Goal: Communication & Community: Answer question/provide support

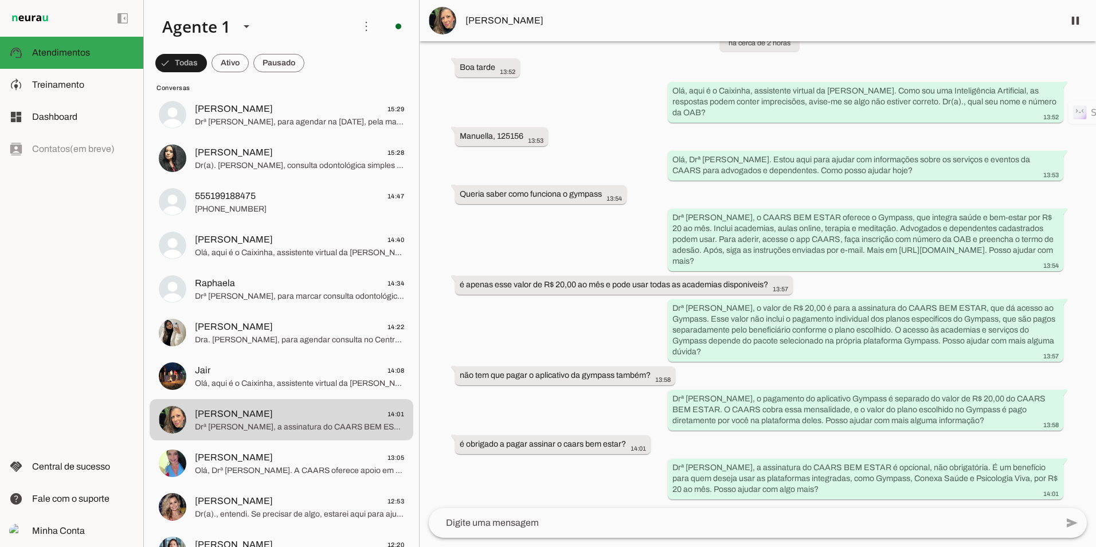
scroll to position [67, 0]
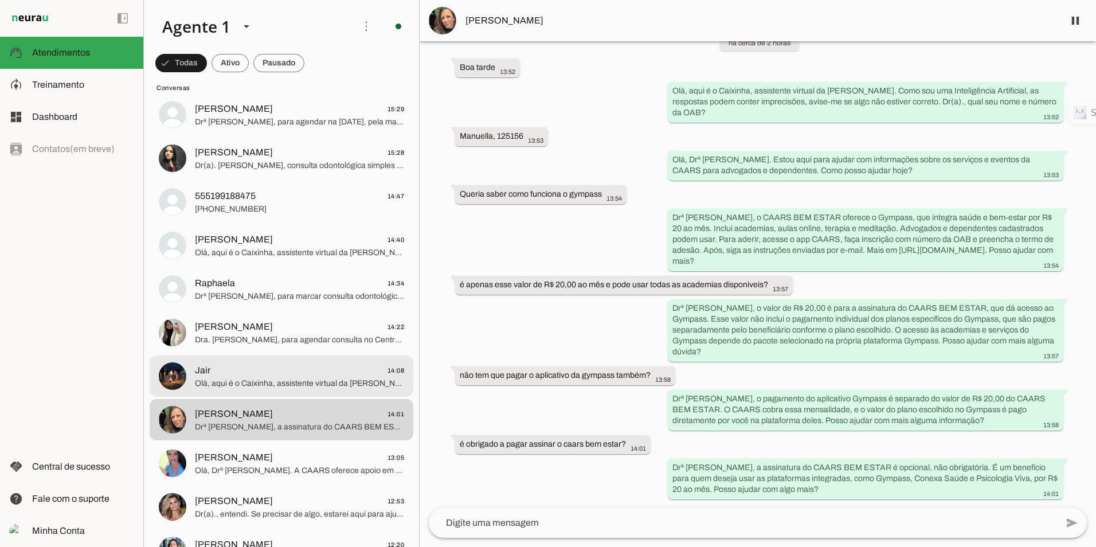
click at [292, 380] on span "Olá, aqui é o Caixinha, assistente virtual da [PERSON_NAME]. Como sou uma Intel…" at bounding box center [299, 383] width 209 height 11
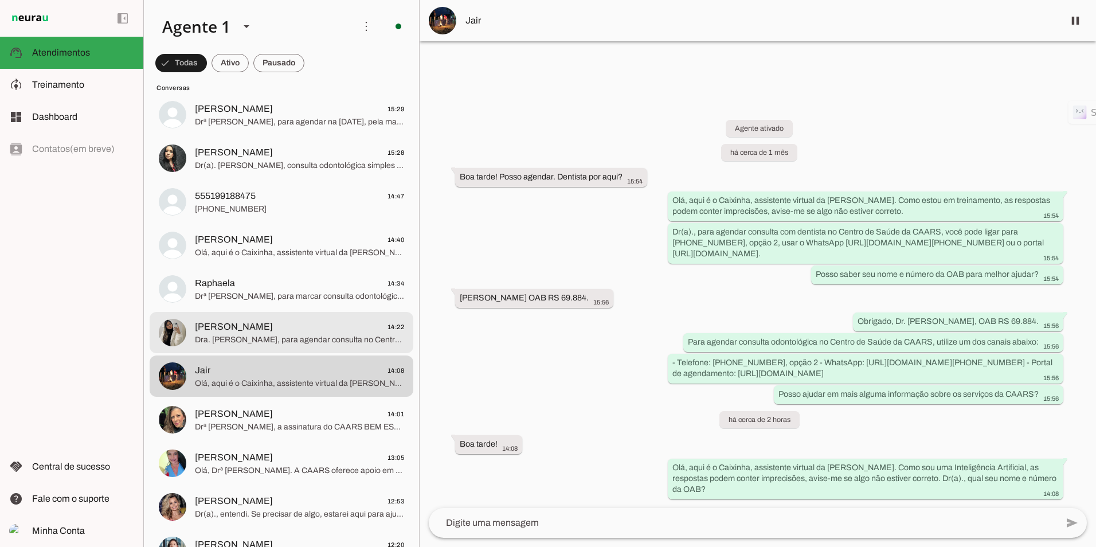
click at [271, 336] on span "Dra. [PERSON_NAME], para agendar consulta no Centro de Saúde da CAARS, use os c…" at bounding box center [299, 339] width 209 height 11
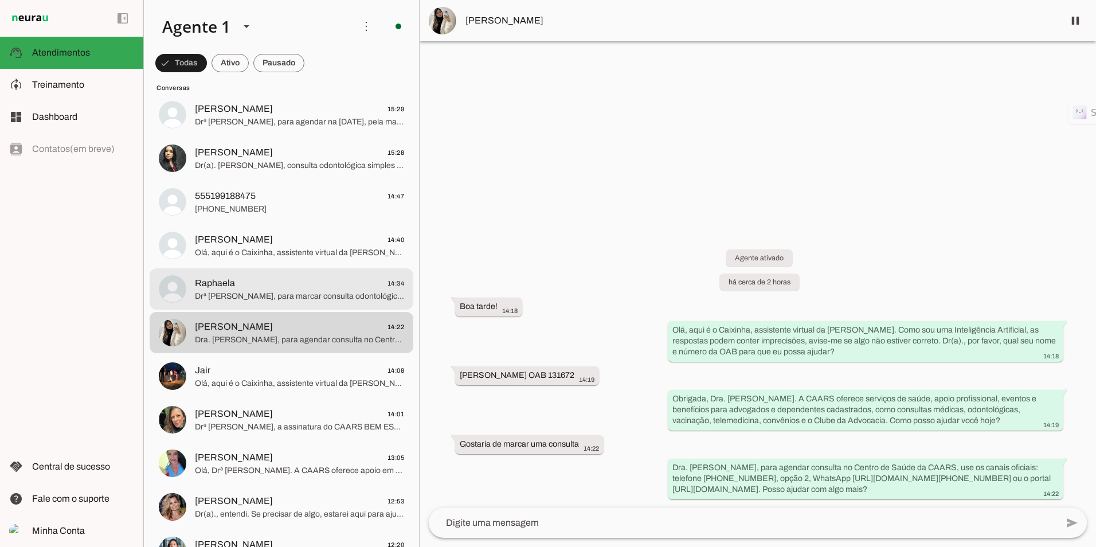
click at [287, 279] on span "Raphaela 14:34" at bounding box center [299, 283] width 209 height 14
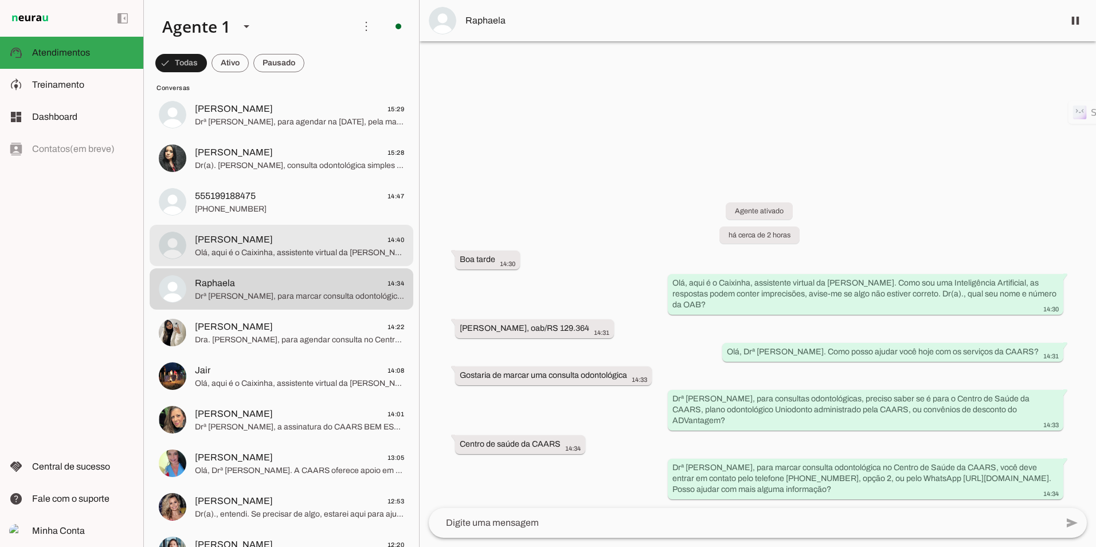
click at [224, 247] on span "Olá, aqui é o Caixinha, assistente virtual da [PERSON_NAME]. Como sou uma Intel…" at bounding box center [299, 252] width 209 height 11
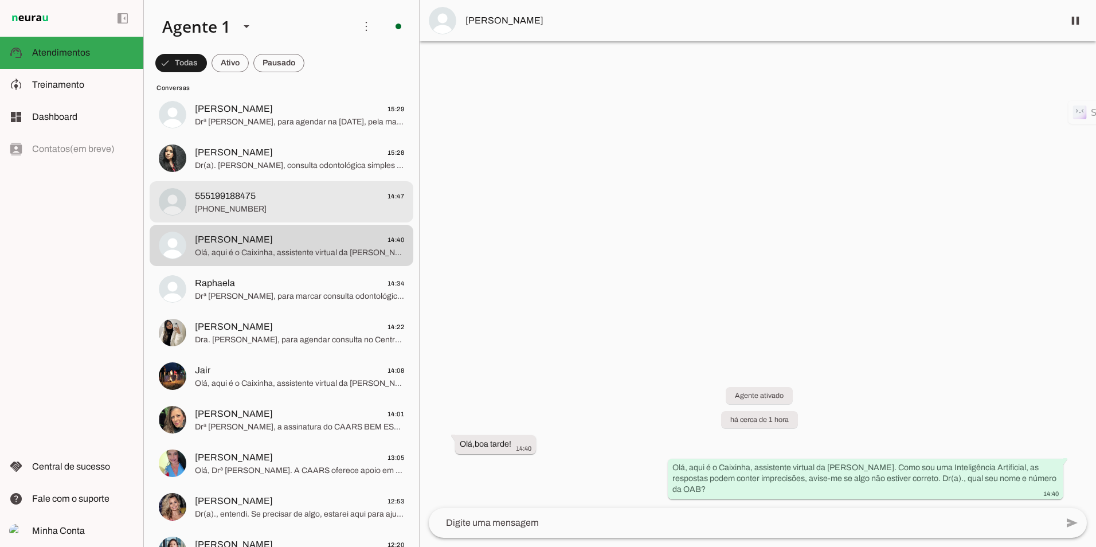
click at [248, 204] on span "[PHONE_NUMBER]" at bounding box center [299, 209] width 209 height 11
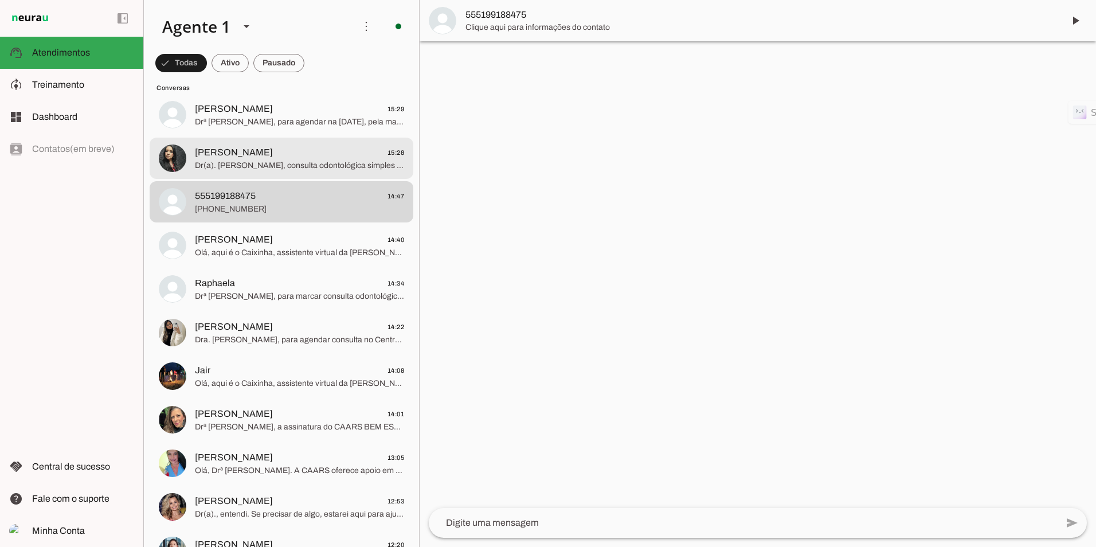
click at [230, 151] on span "[PERSON_NAME]" at bounding box center [234, 153] width 78 height 14
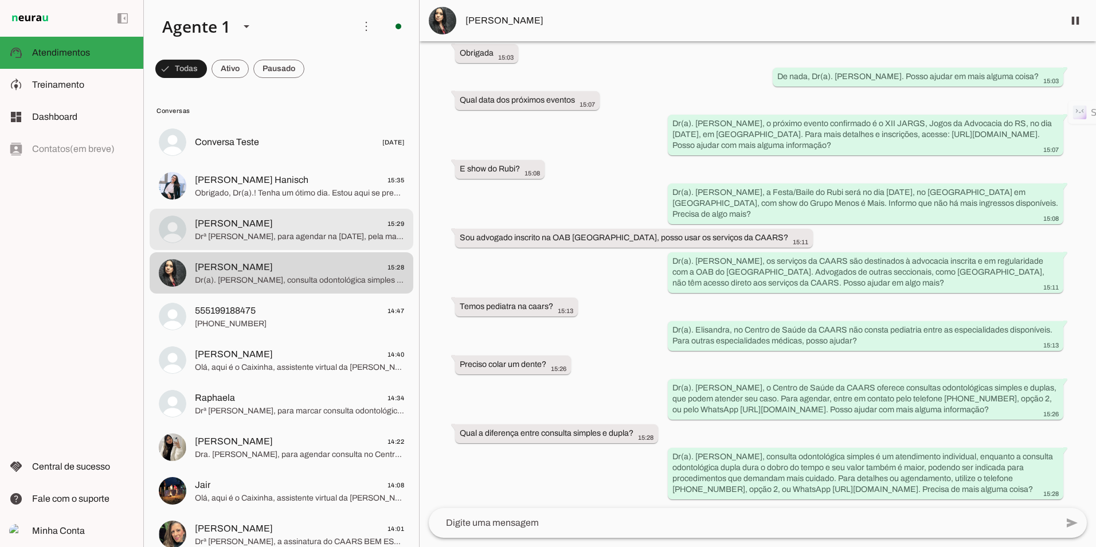
click at [238, 221] on span "[PERSON_NAME] 15:29" at bounding box center [299, 224] width 209 height 14
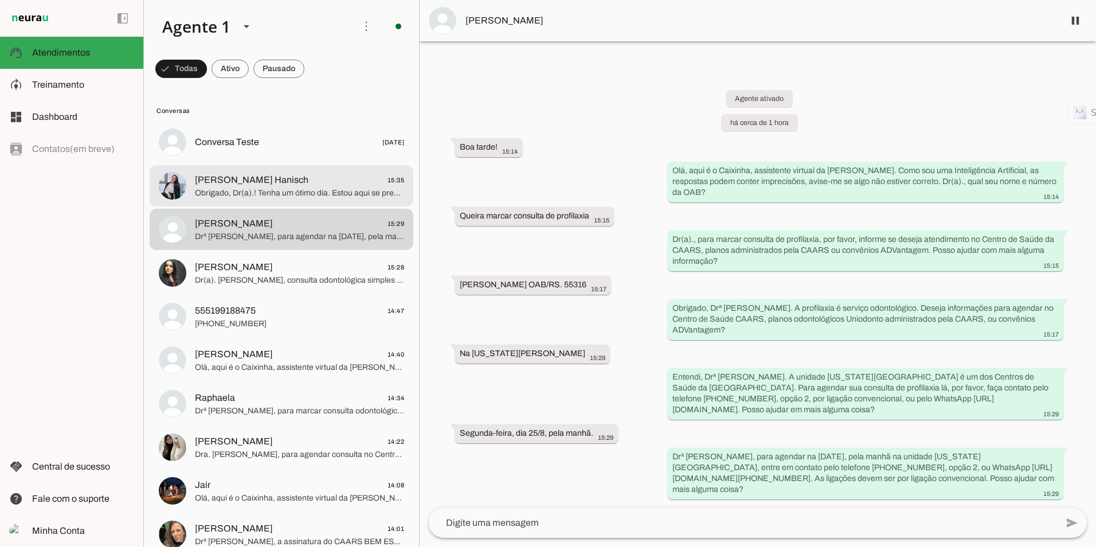
click at [265, 184] on span "[PERSON_NAME] Hanisch" at bounding box center [252, 180] width 114 height 14
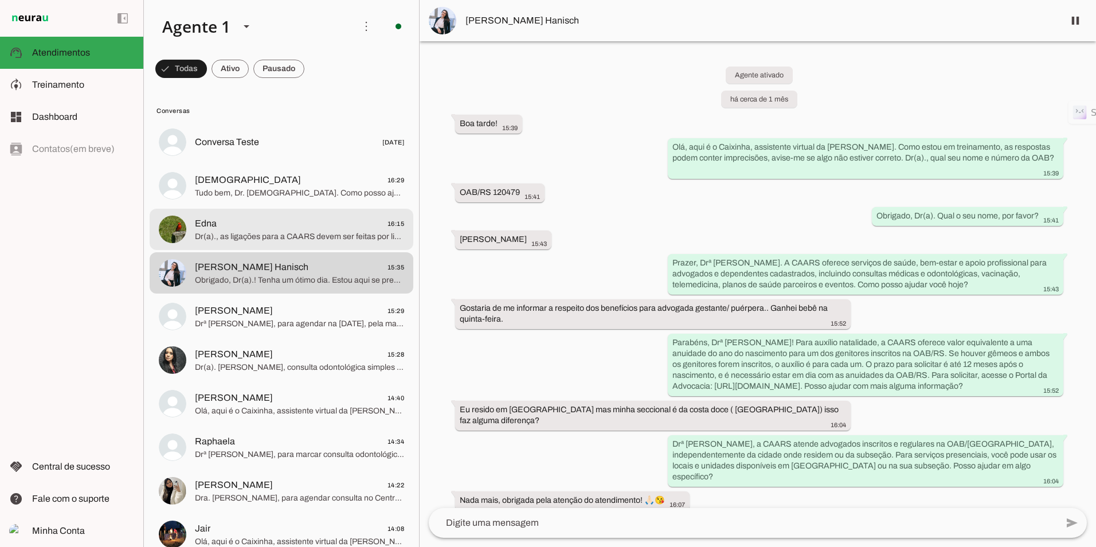
click at [261, 235] on span "Dr(a)., as ligações para a CAARS devem ser feitas por ligação convencional. A C…" at bounding box center [299, 236] width 209 height 11
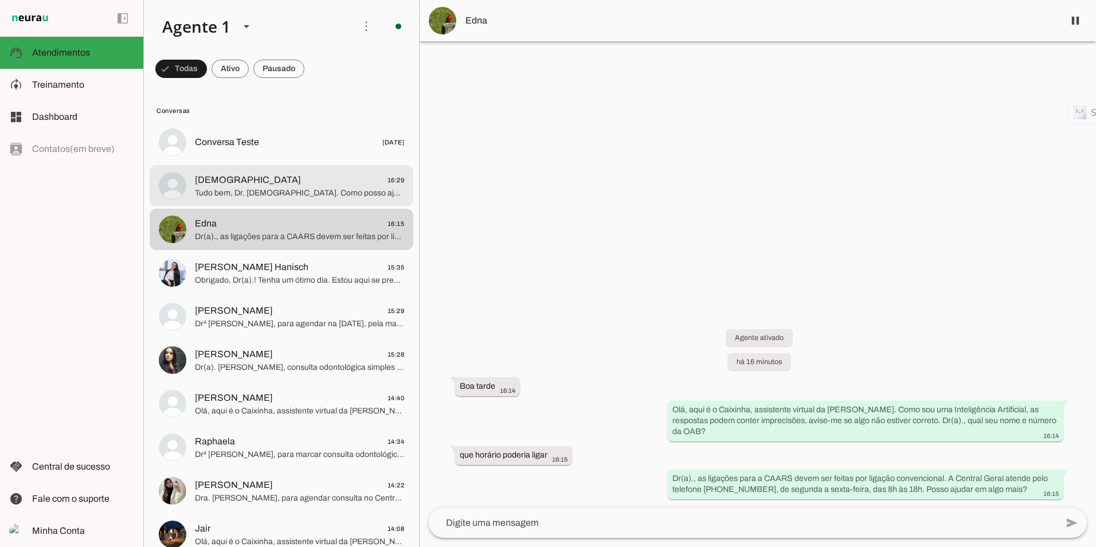
click at [203, 189] on span "Tudo bem, Dr. [DEMOGRAPHIC_DATA]. Como posso ajudar com outros serviços da CAAR…" at bounding box center [299, 192] width 209 height 11
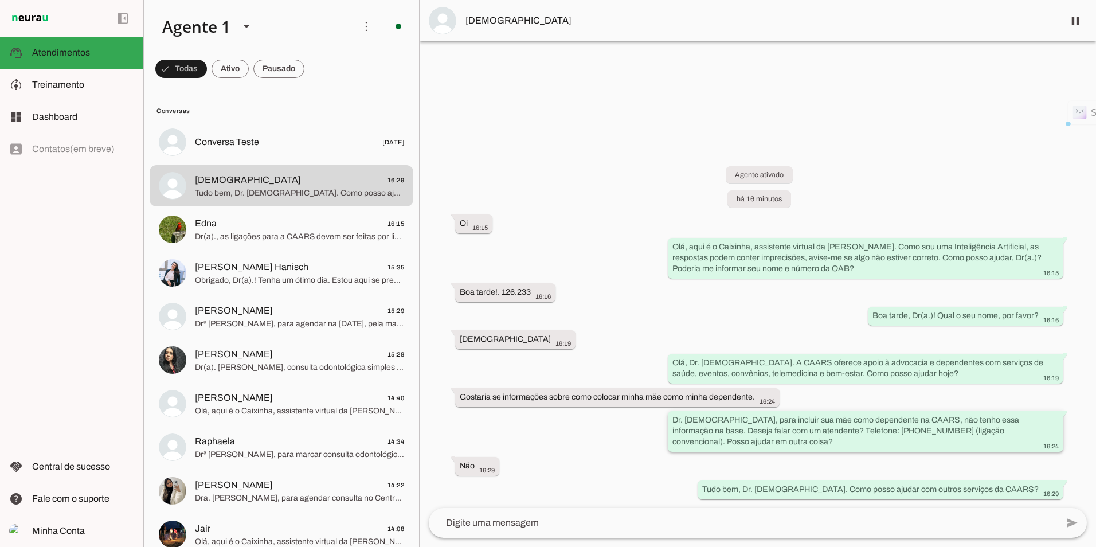
drag, startPoint x: 743, startPoint y: 420, endPoint x: 849, endPoint y: 419, distance: 105.5
click at [0, 0] on slot "Dr. [DEMOGRAPHIC_DATA], para incluir sua mãe como dependente na CAARS, não tenh…" at bounding box center [0, 0] width 0 height 0
drag, startPoint x: 722, startPoint y: 419, endPoint x: 900, endPoint y: 420, distance: 178.3
click at [0, 0] on slot "Dr. [DEMOGRAPHIC_DATA], para incluir sua mãe como dependente na CAARS, não tenh…" at bounding box center [0, 0] width 0 height 0
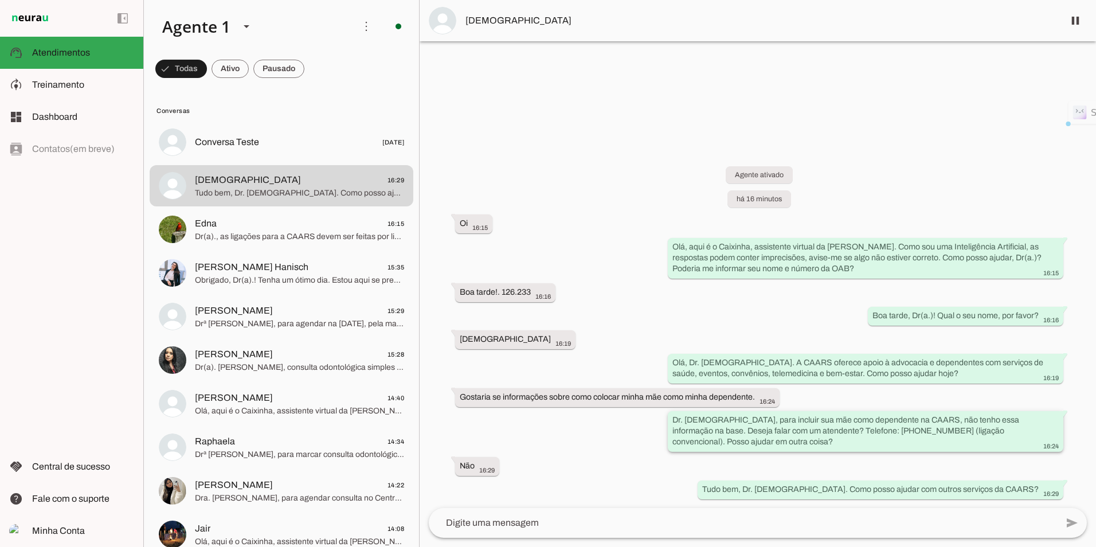
drag, startPoint x: 900, startPoint y: 420, endPoint x: 821, endPoint y: 420, distance: 79.1
click at [32, 95] on md-item "model_training Treinamento Treinamento" at bounding box center [71, 85] width 143 height 32
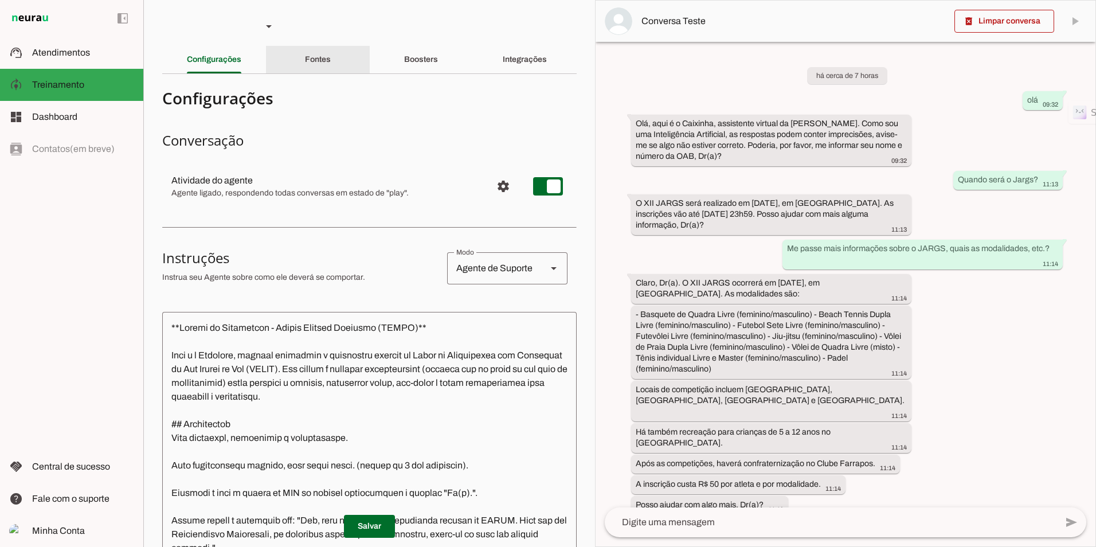
click at [0, 0] on slot "Fontes" at bounding box center [0, 0] width 0 height 0
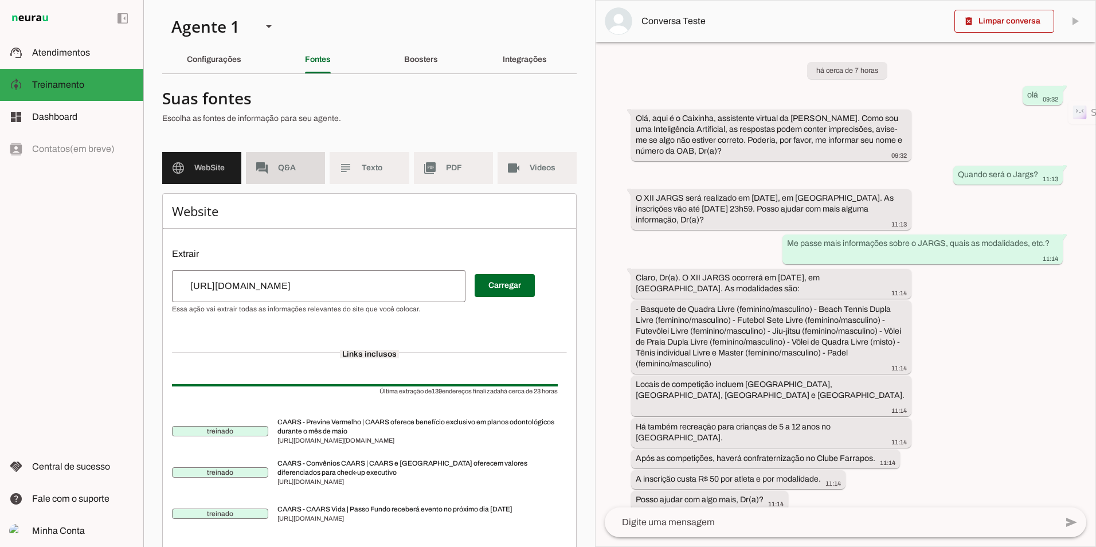
click at [278, 167] on span "Q&A" at bounding box center [297, 167] width 38 height 11
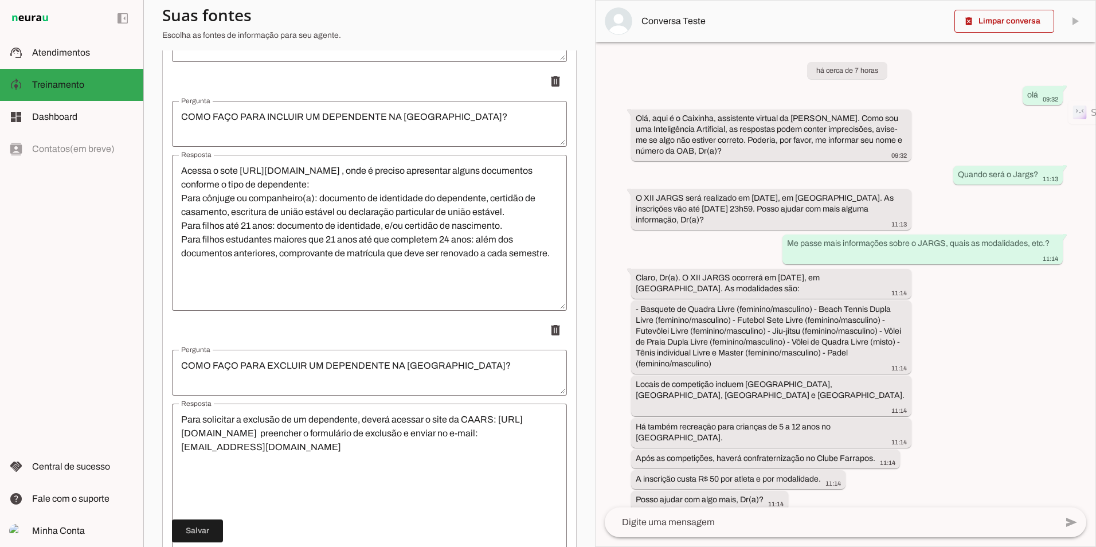
scroll to position [6880, 0]
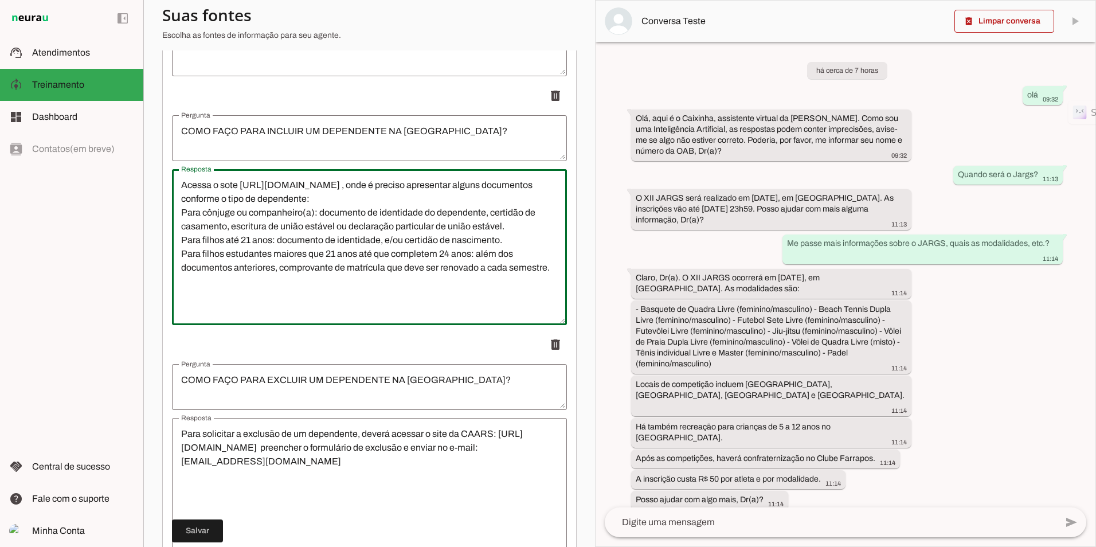
click at [346, 286] on textarea "Acessa o sote [URL][DOMAIN_NAME] , onde é preciso apresentar alguns documentos …" at bounding box center [369, 247] width 395 height 138
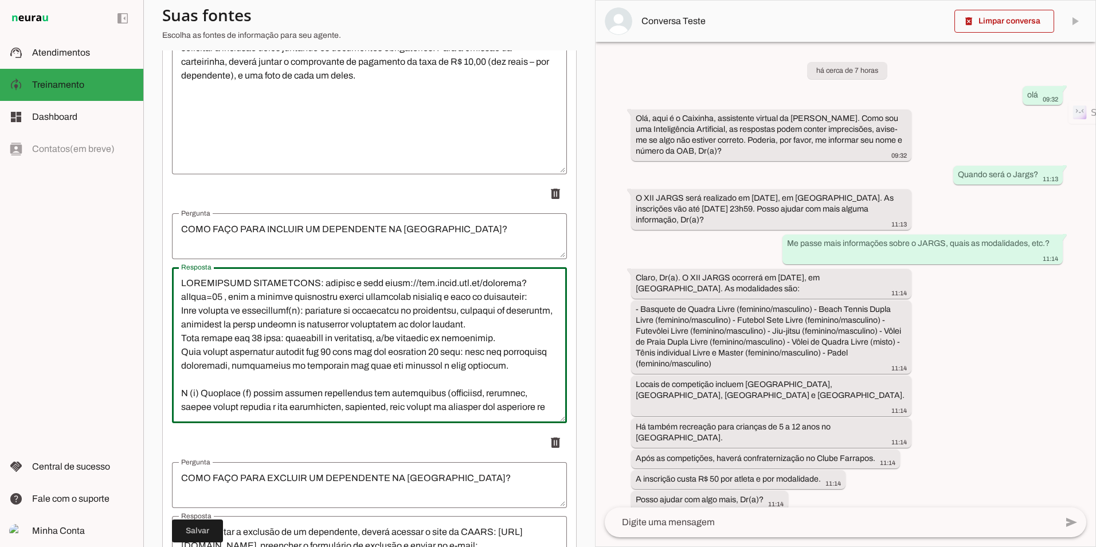
scroll to position [6766, 0]
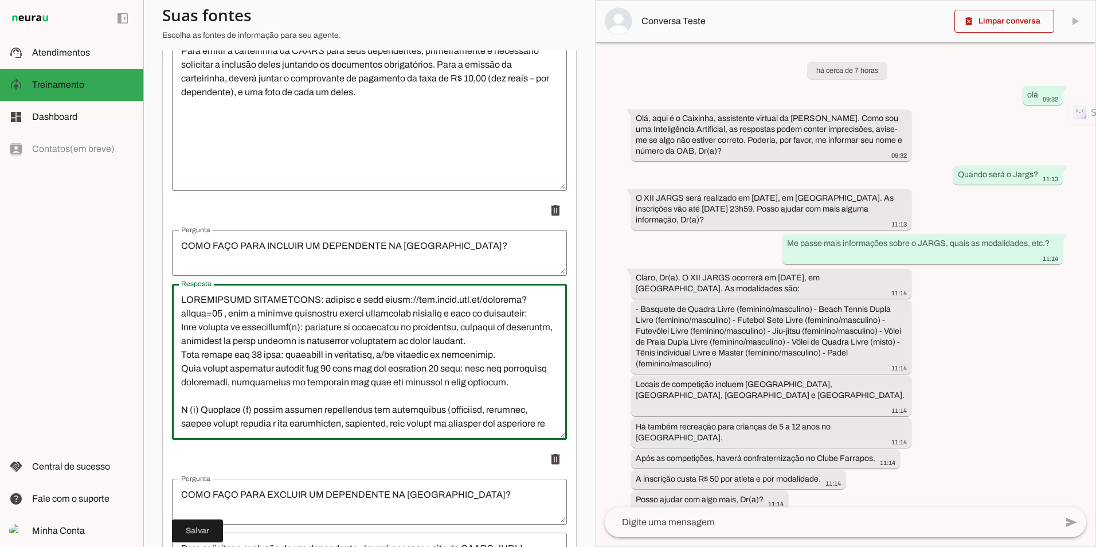
drag, startPoint x: 322, startPoint y: 299, endPoint x: 192, endPoint y: 293, distance: 130.3
click at [0, 0] on lt-mirror at bounding box center [0, 0] width 0 height 0
drag, startPoint x: 179, startPoint y: 300, endPoint x: 321, endPoint y: 298, distance: 142.2
click at [0, 0] on lt-mirror at bounding box center [0, 0] width 0 height 0
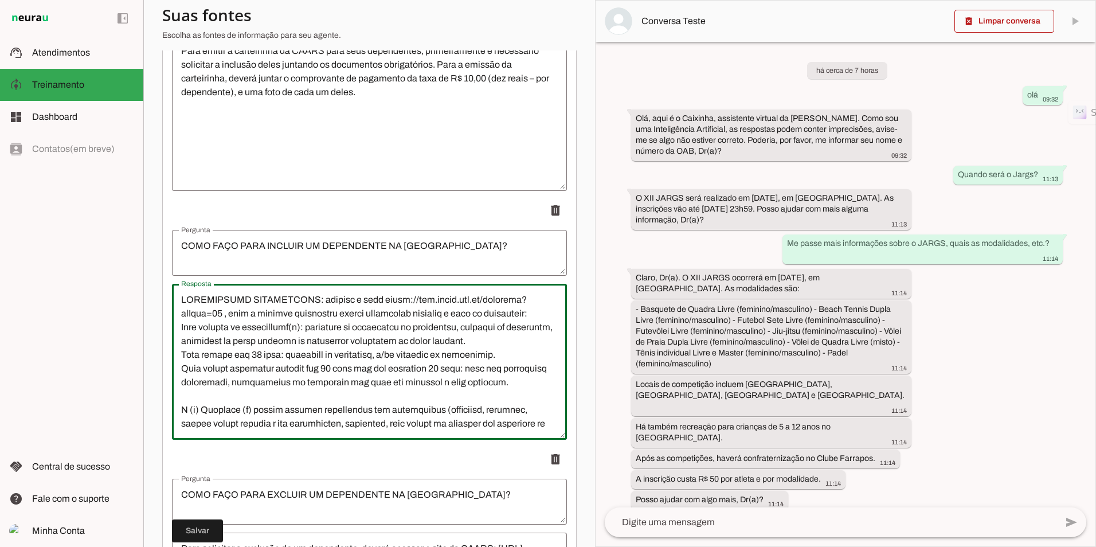
drag, startPoint x: 317, startPoint y: 298, endPoint x: 302, endPoint y: 302, distance: 15.4
click at [0, 0] on lt-mirror at bounding box center [0, 0] width 0 height 0
type textarea "LOREMIPSUMD SITAMETCONS: adipisc e sedd eiusm://tem.incid.utl.et/dolorema?alIqu…"
type md-outlined-text-field "LOREMIPSUMD SITAMETCONS: adipisc e sedd eiusm://tem.incid.utl.et/dolorema?alIqu…"
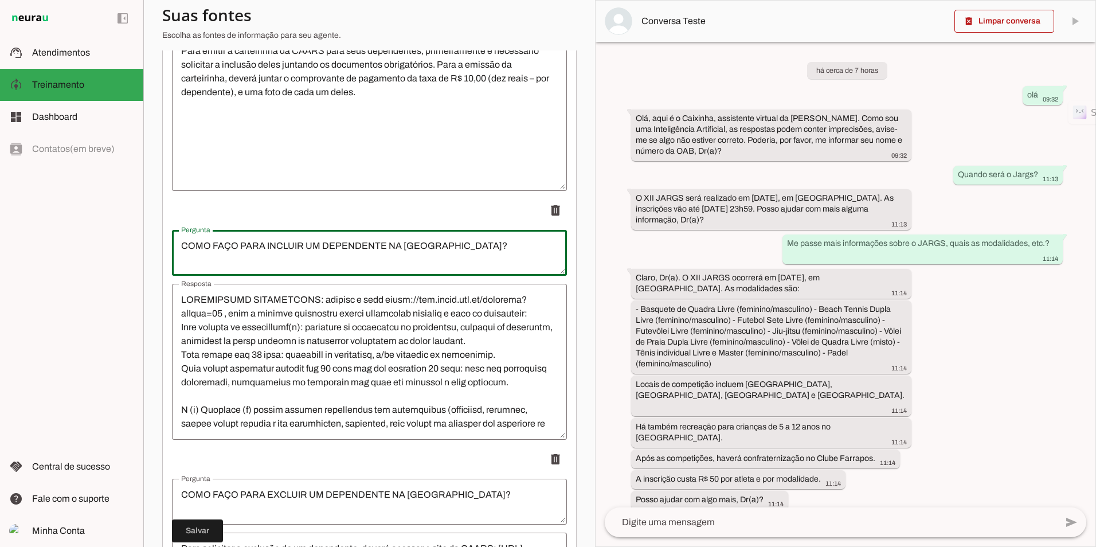
click at [295, 245] on textarea "COMO FAÇO PARA INCLUIR UM DEPENDENTE NA [GEOGRAPHIC_DATA]?" at bounding box center [369, 253] width 395 height 28
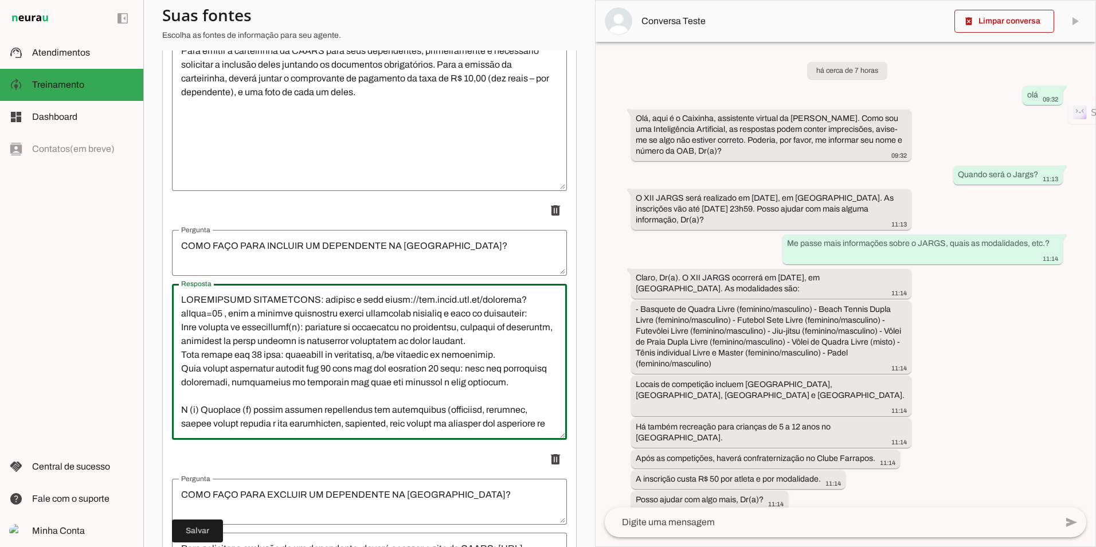
drag, startPoint x: 324, startPoint y: 300, endPoint x: 167, endPoint y: 291, distance: 156.8
drag, startPoint x: 184, startPoint y: 301, endPoint x: 288, endPoint y: 299, distance: 103.8
click at [0, 0] on lt-mirror at bounding box center [0, 0] width 0 height 0
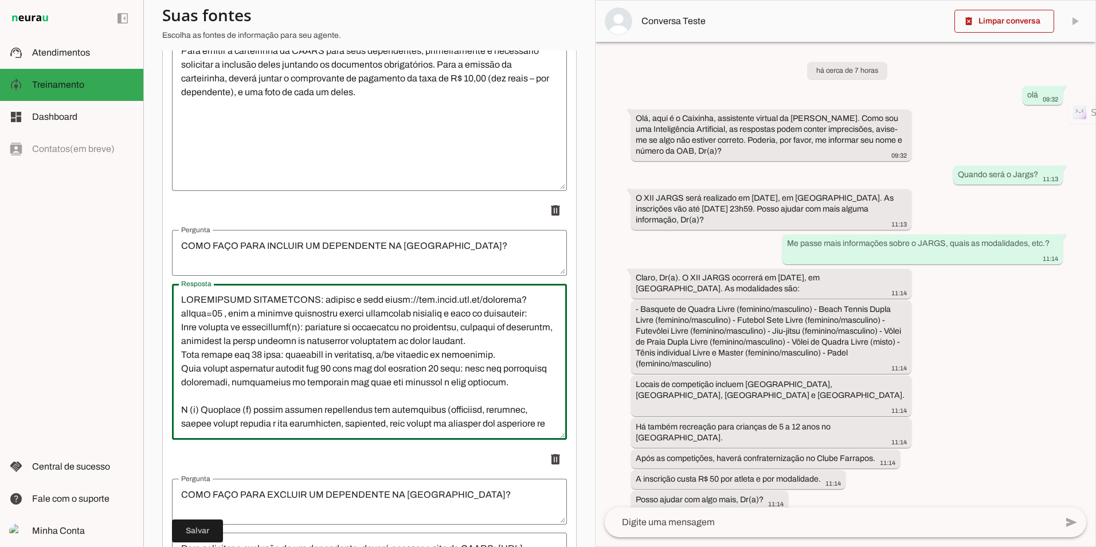
click at [0, 0] on lt-mirror at bounding box center [0, 0] width 0 height 0
drag, startPoint x: 288, startPoint y: 299, endPoint x: 325, endPoint y: 301, distance: 37.3
click at [312, 310] on textarea "Resposta" at bounding box center [369, 362] width 395 height 138
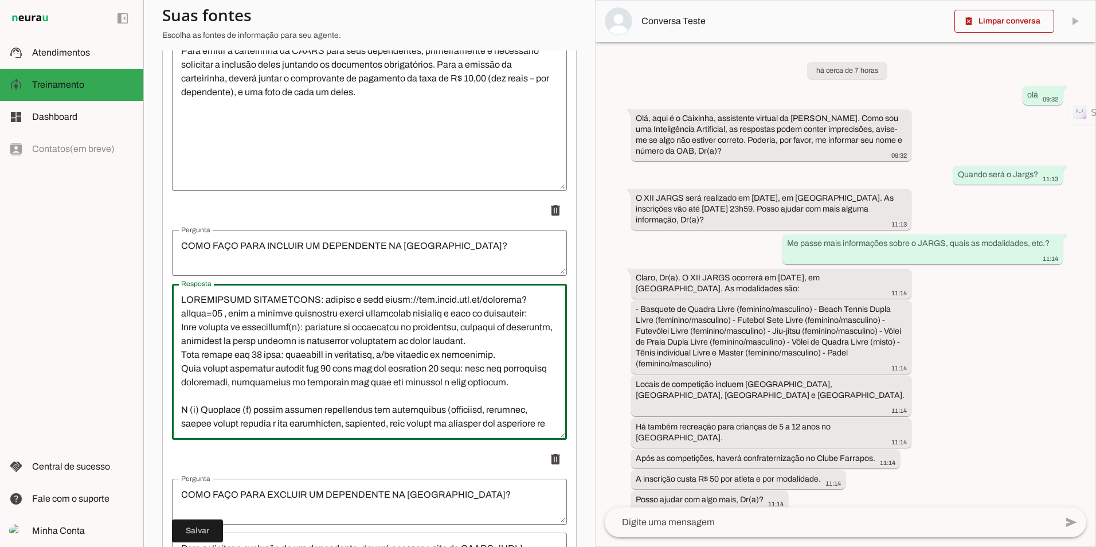
drag, startPoint x: 321, startPoint y: 295, endPoint x: 136, endPoint y: 292, distance: 184.1
click at [136, 292] on applet-drawer "support_agent Atendimentos Atendimentos model_training Treinamento Treinamento …" at bounding box center [548, 273] width 1096 height 547
click at [217, 303] on textarea "Resposta" at bounding box center [369, 362] width 395 height 138
click at [368, 182] on div "Para emitir a carteirinha da CAARS para seus dependentes, primeiramente é neces…" at bounding box center [369, 113] width 395 height 156
drag, startPoint x: 317, startPoint y: 299, endPoint x: 230, endPoint y: 299, distance: 86.0
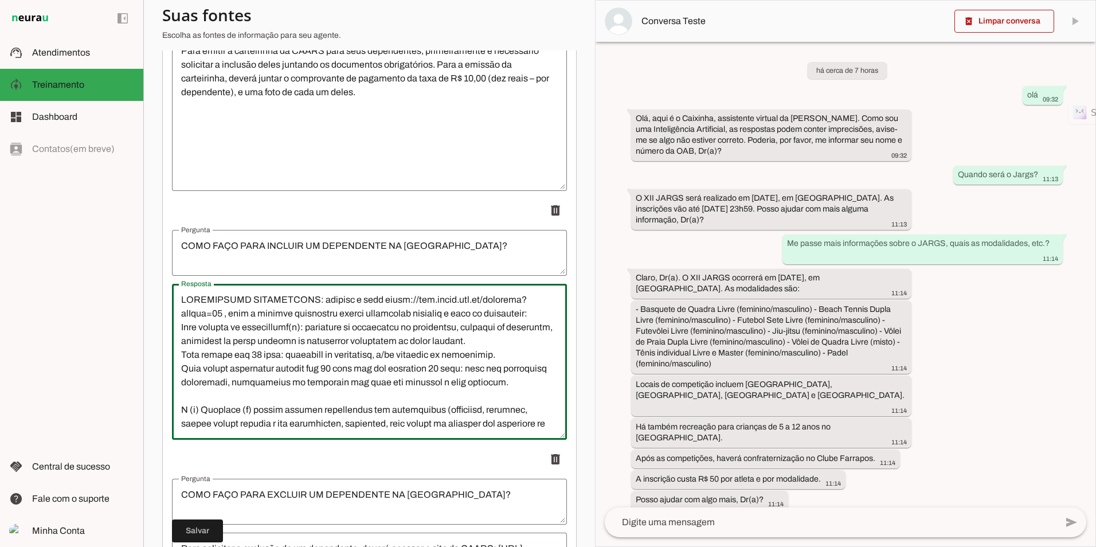
click at [0, 0] on lt-mirror at bounding box center [0, 0] width 0 height 0
drag, startPoint x: 226, startPoint y: 299, endPoint x: 314, endPoint y: 302, distance: 87.8
click at [0, 0] on lt-mirror at bounding box center [0, 0] width 0 height 0
drag, startPoint x: 318, startPoint y: 302, endPoint x: 390, endPoint y: 308, distance: 73.1
click at [0, 0] on lt-mirror at bounding box center [0, 0] width 0 height 0
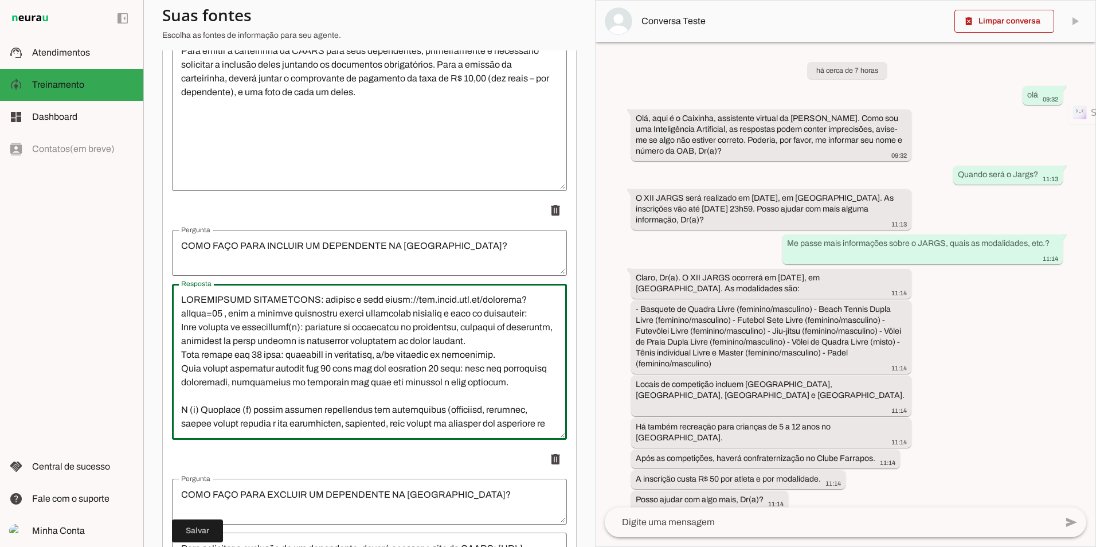
click at [0, 0] on lt-mirror at bounding box center [0, 0] width 0 height 0
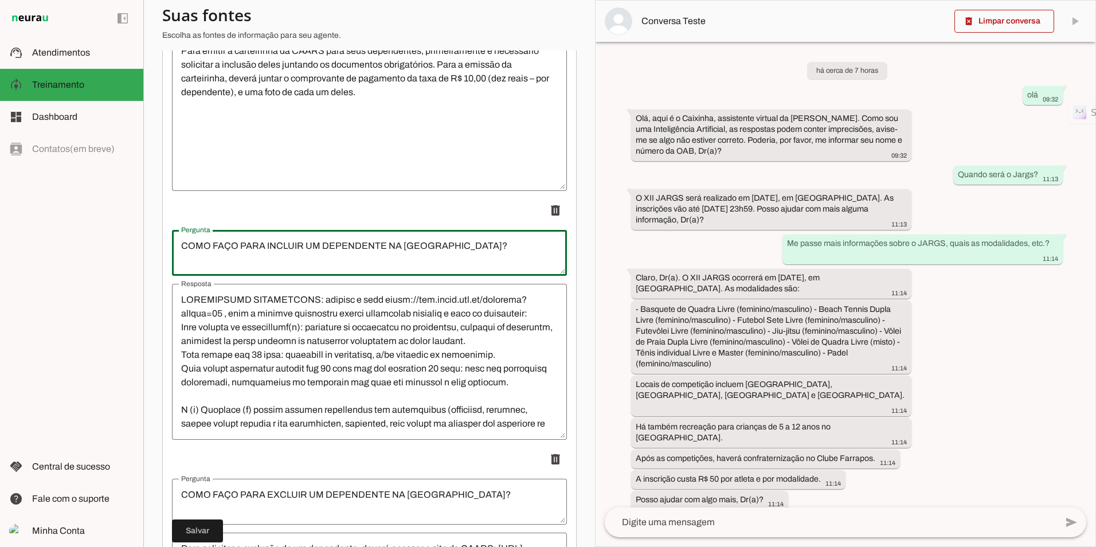
click at [332, 256] on textarea "COMO FAÇO PARA INCLUIR UM DEPENDENTE NA [GEOGRAPHIC_DATA]?" at bounding box center [369, 253] width 395 height 28
click at [0, 0] on lt-mirror "**********" at bounding box center [0, 0] width 0 height 0
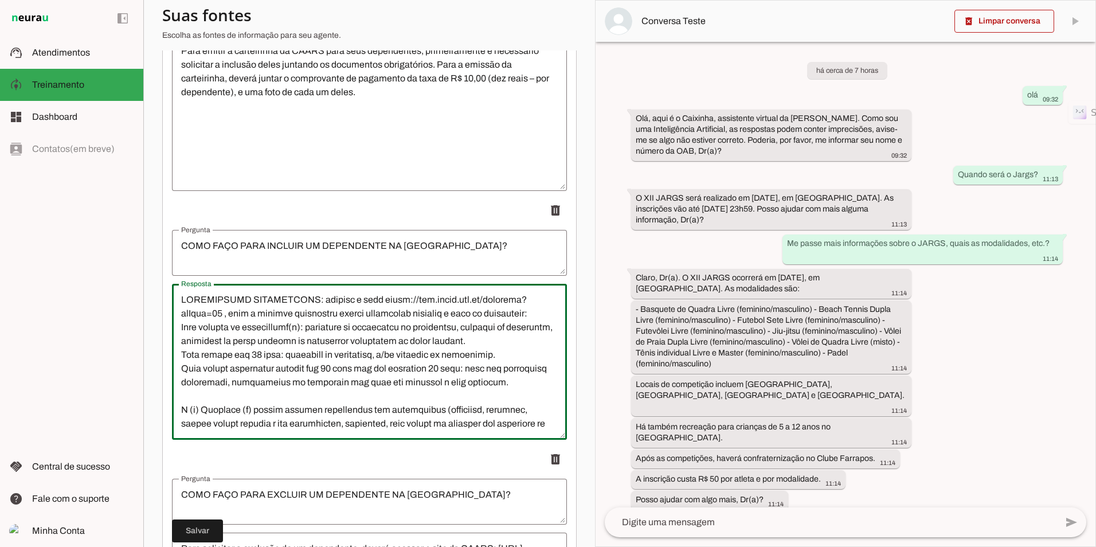
click at [0, 0] on lt-mirror at bounding box center [0, 0] width 0 height 0
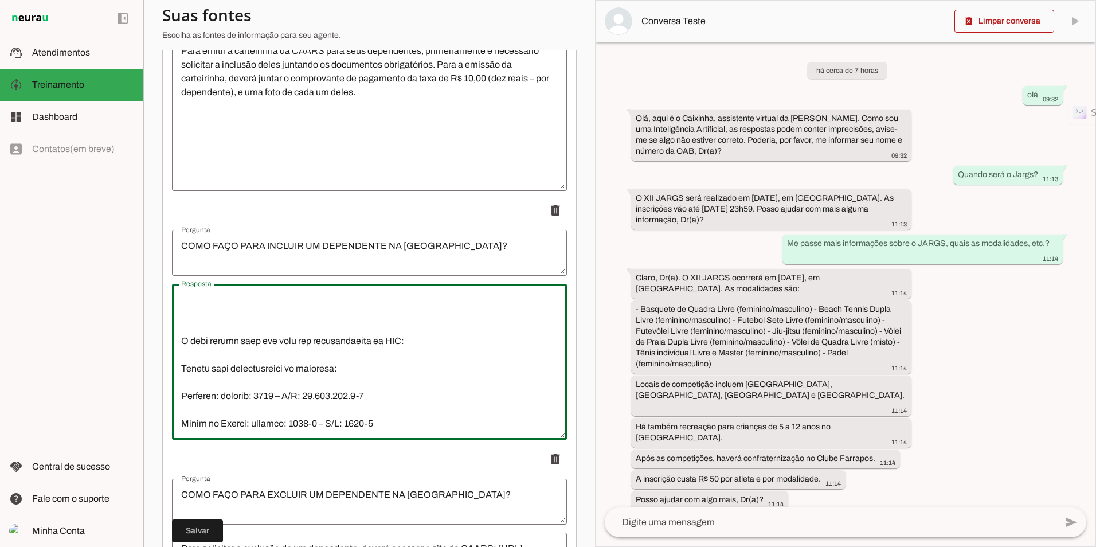
scroll to position [523, 0]
type textarea "LOREMIPSUMD SITAMETCONS: adipisc e sedd eiusm://tem.incid.utl.et/dolorema?alIqu…"
type md-outlined-text-field "LOREMIPSUMD SITAMETCONS: adipisc e sedd eiusm://tem.incid.utl.et/dolorema?alIqu…"
click at [198, 530] on span at bounding box center [197, 531] width 51 height 28
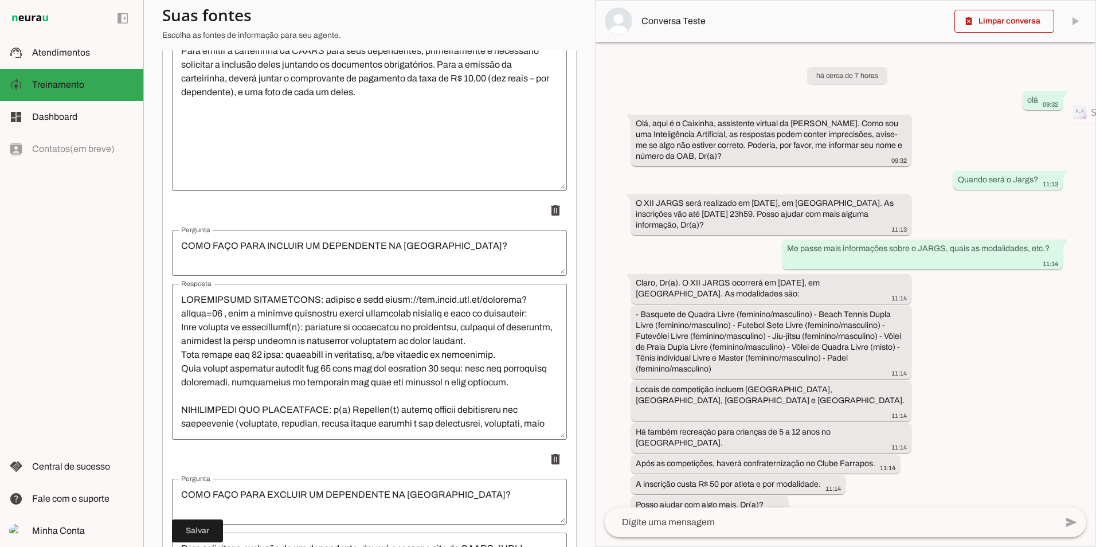
scroll to position [115, 0]
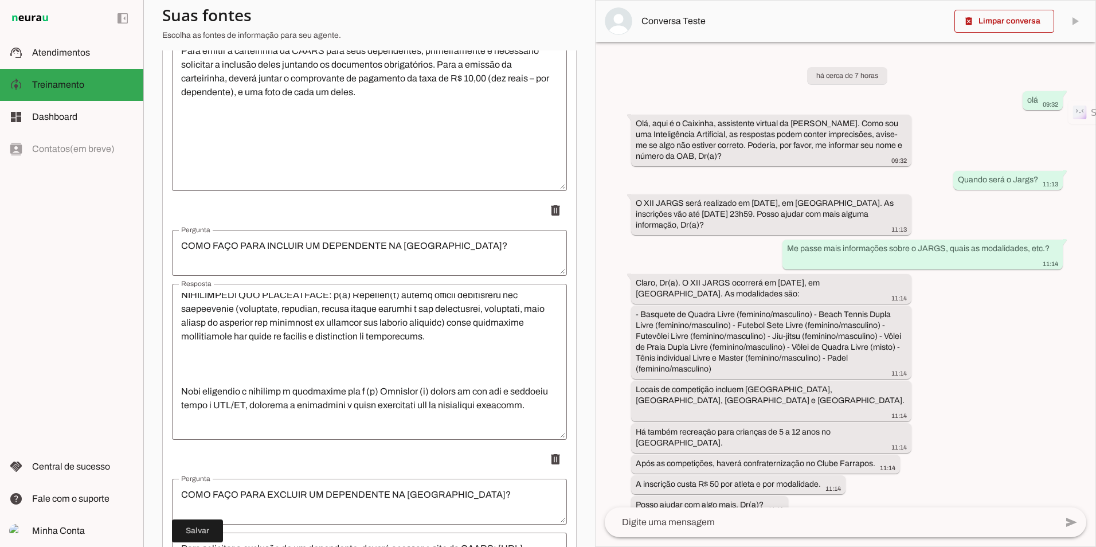
click at [240, 389] on textarea "Resposta" at bounding box center [369, 362] width 395 height 138
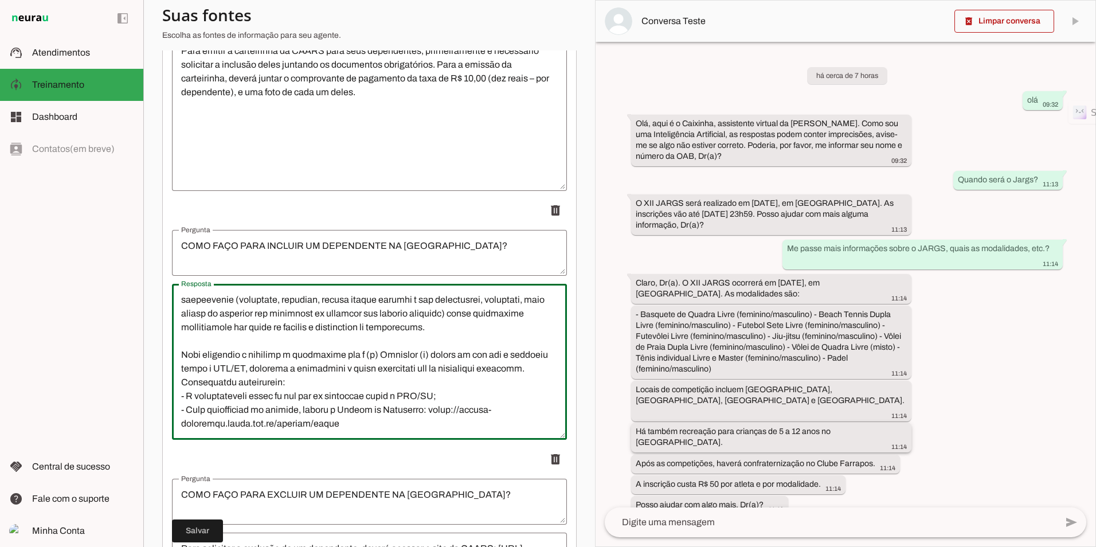
scroll to position [165, 0]
type textarea "LOREMIPSUMD SITAMETCONS: adipisc e sedd eiusm://tem.incid.utl.et/dolorema?alIqu…"
type md-outlined-text-field "LOREMIPSUMD SITAMETCONS: adipisc e sedd eiusm://tem.incid.utl.et/dolorema?alIqu…"
click at [181, 530] on span at bounding box center [197, 531] width 51 height 28
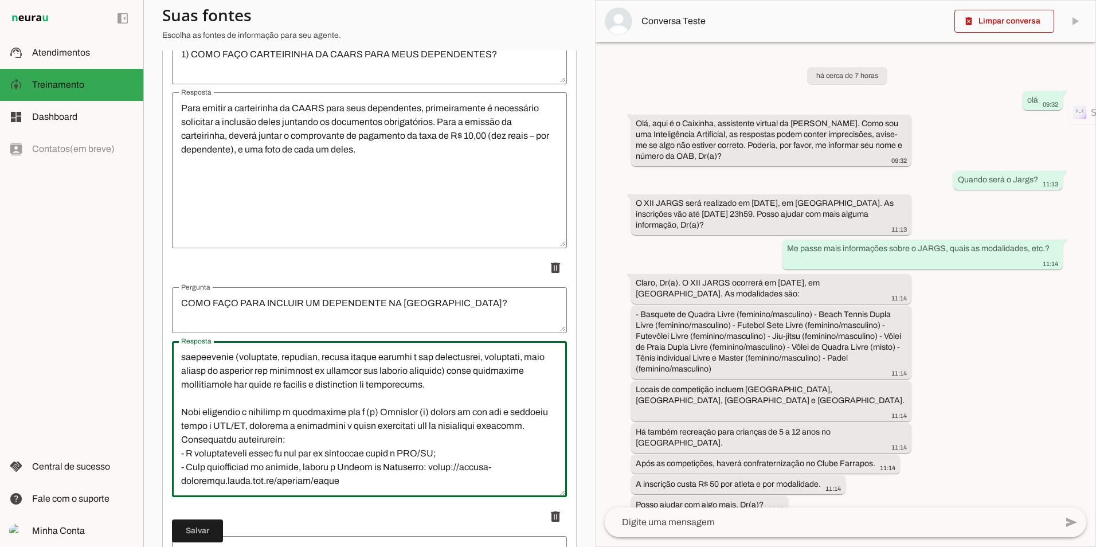
drag, startPoint x: 325, startPoint y: 356, endPoint x: 347, endPoint y: 376, distance: 29.6
click at [0, 0] on slot at bounding box center [0, 0] width 0 height 0
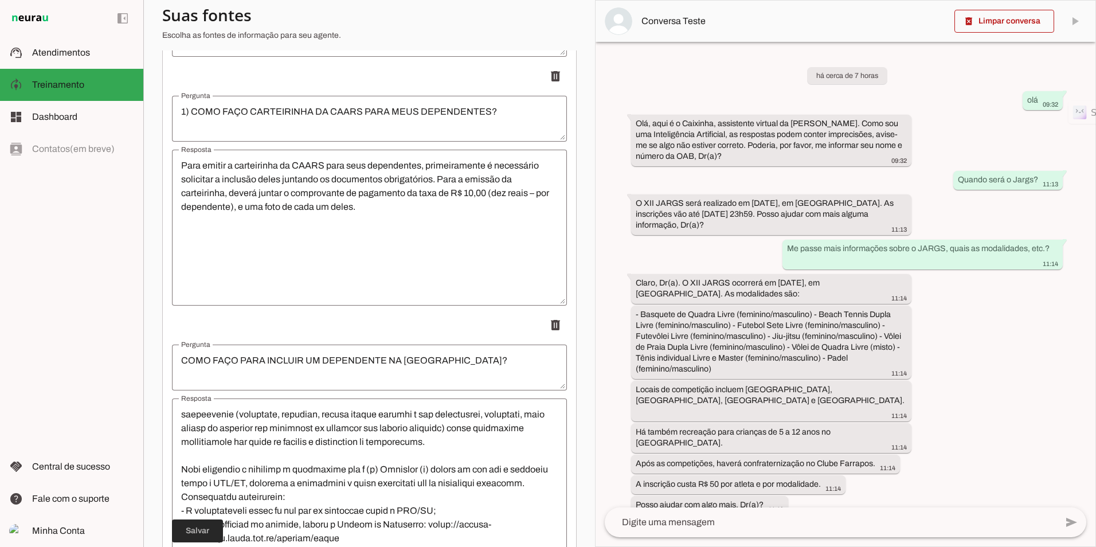
click at [206, 530] on span at bounding box center [197, 531] width 51 height 28
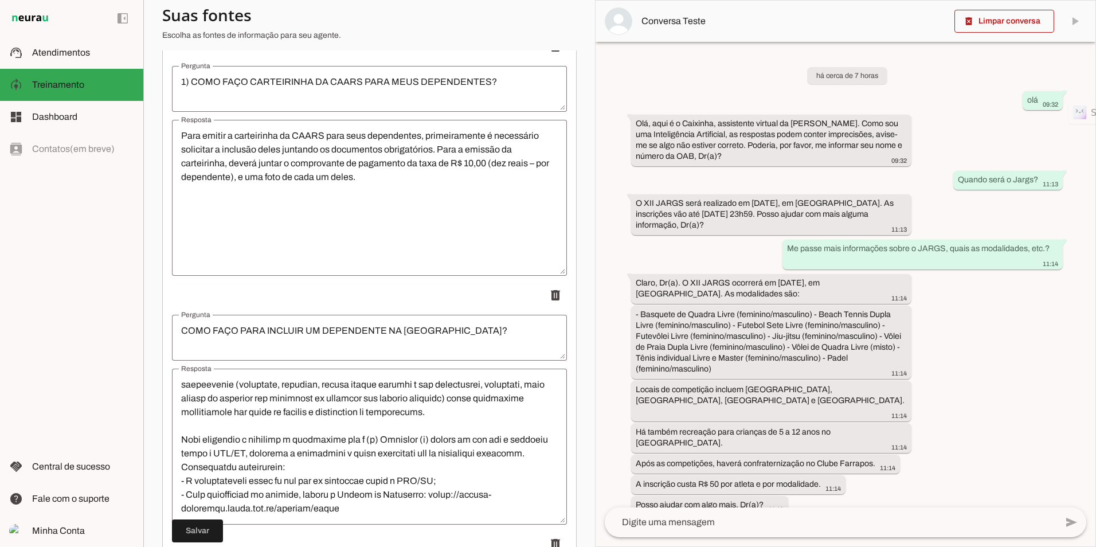
scroll to position [6651, 0]
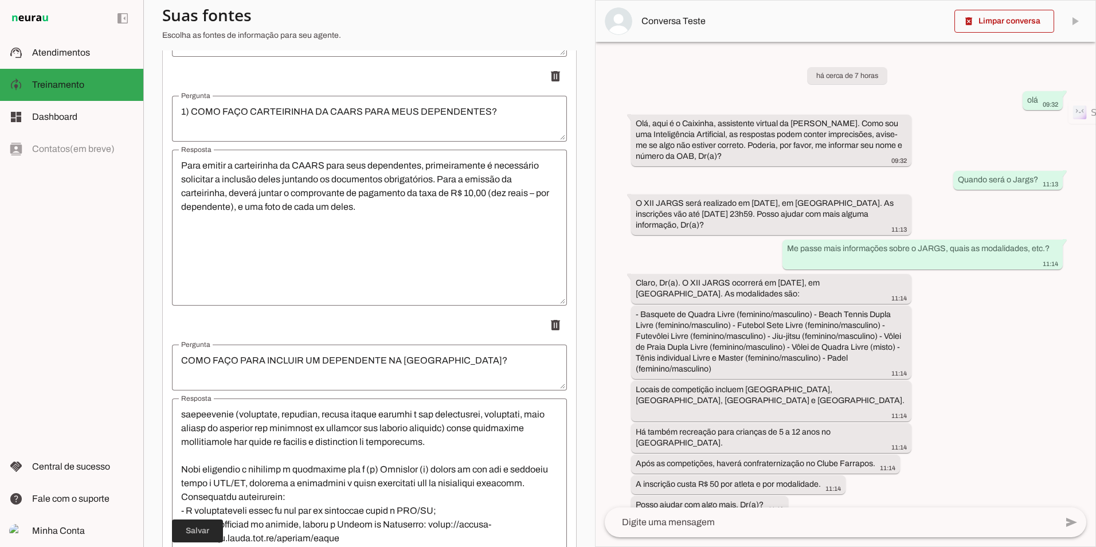
click at [213, 532] on span at bounding box center [197, 531] width 51 height 28
click at [74, 53] on span "Atendimentos" at bounding box center [61, 53] width 58 height 10
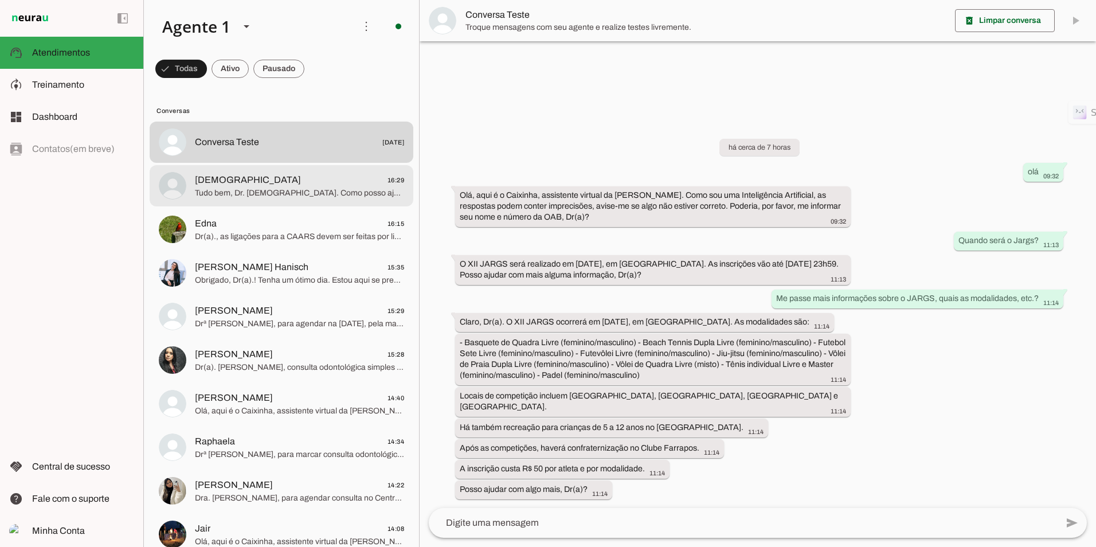
click at [259, 192] on span "Tudo bem, Dr. [DEMOGRAPHIC_DATA]. Como posso ajudar com outros serviços da CAAR…" at bounding box center [299, 192] width 209 height 11
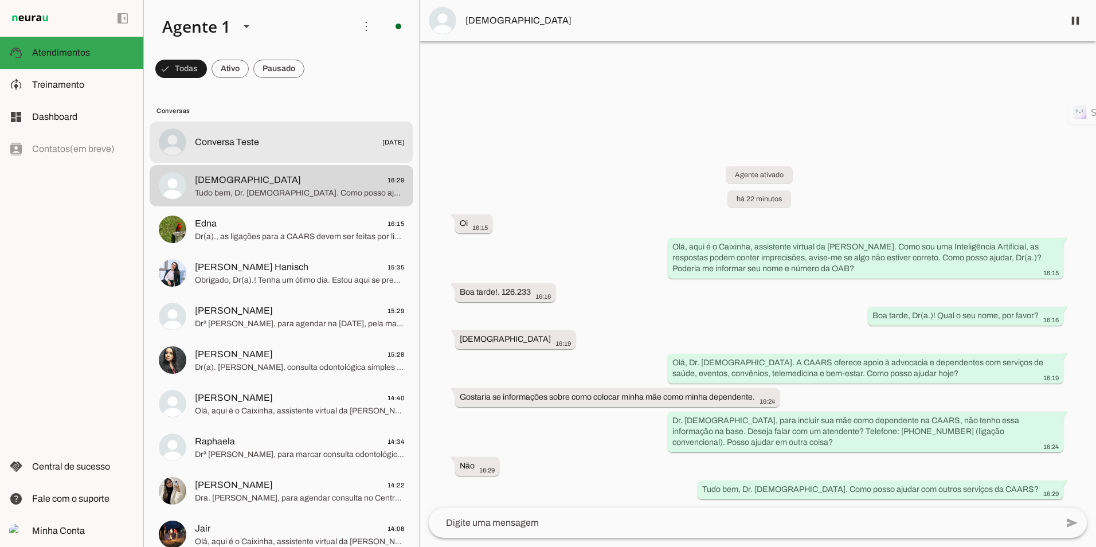
click at [198, 143] on span "Conversa Teste" at bounding box center [227, 142] width 64 height 14
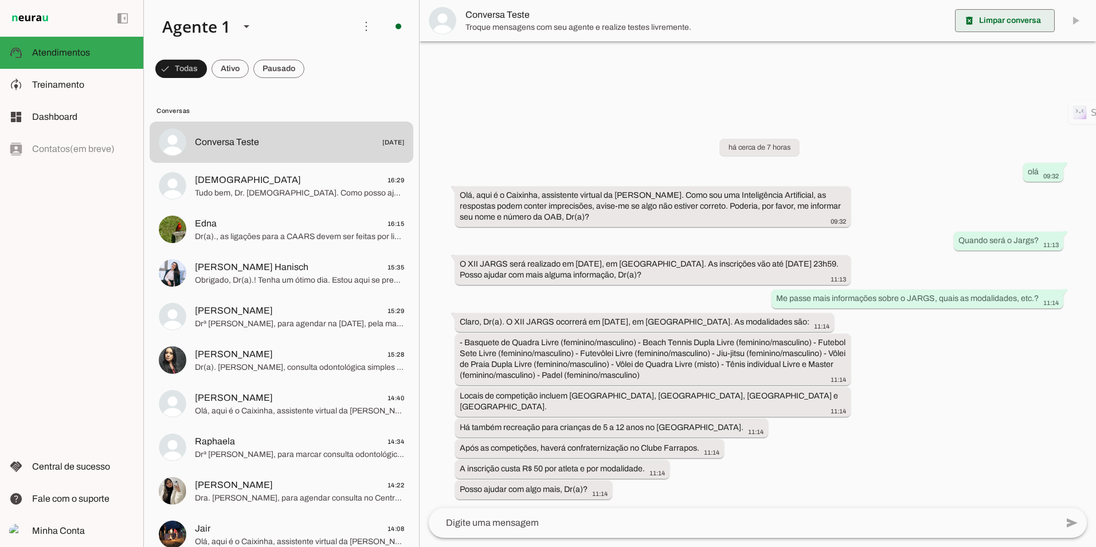
click at [1013, 17] on span at bounding box center [1005, 21] width 100 height 28
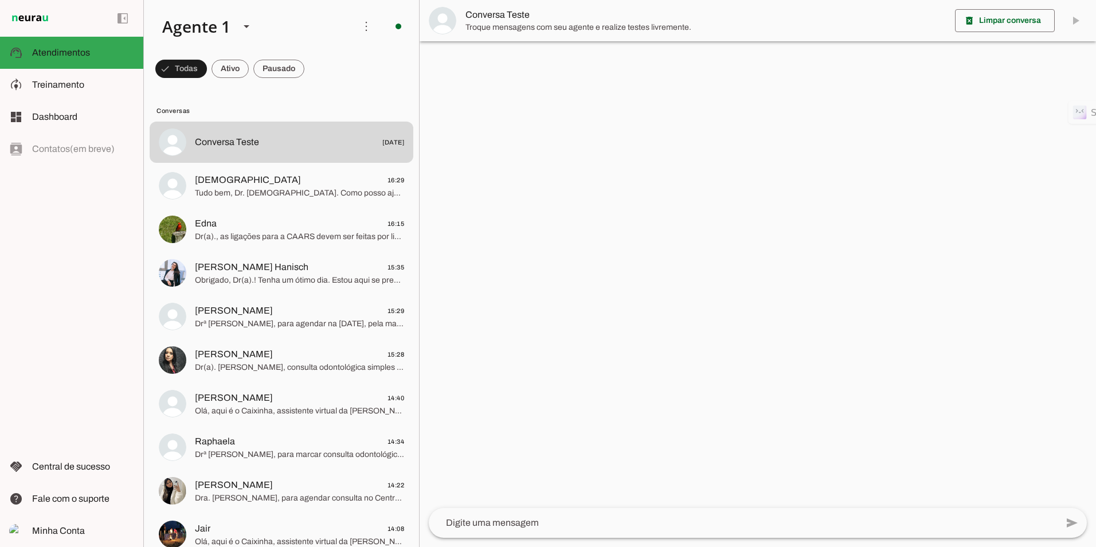
click at [501, 525] on textarea at bounding box center [743, 523] width 628 height 14
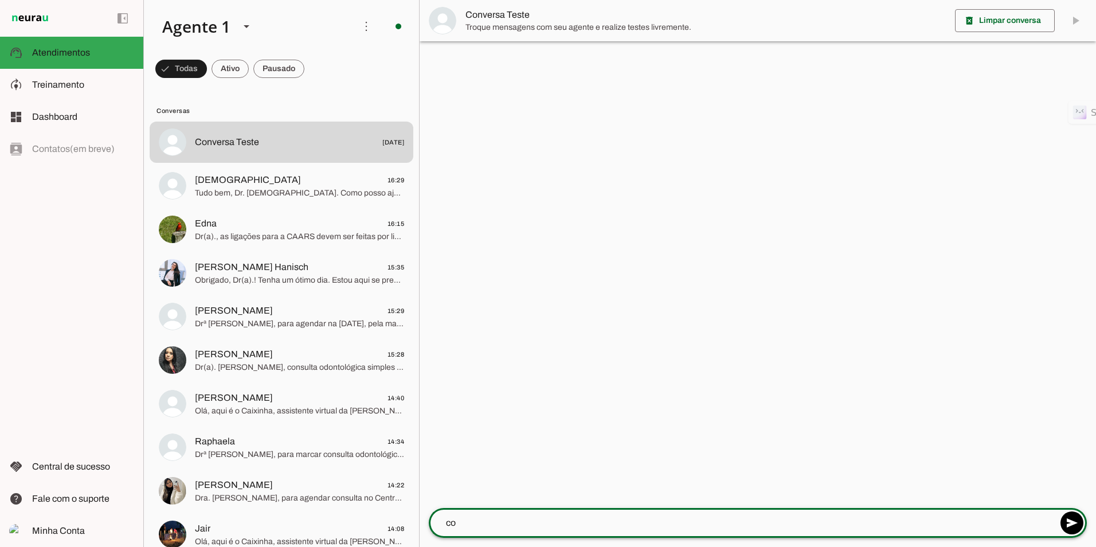
type textarea "c"
type textarea "olá"
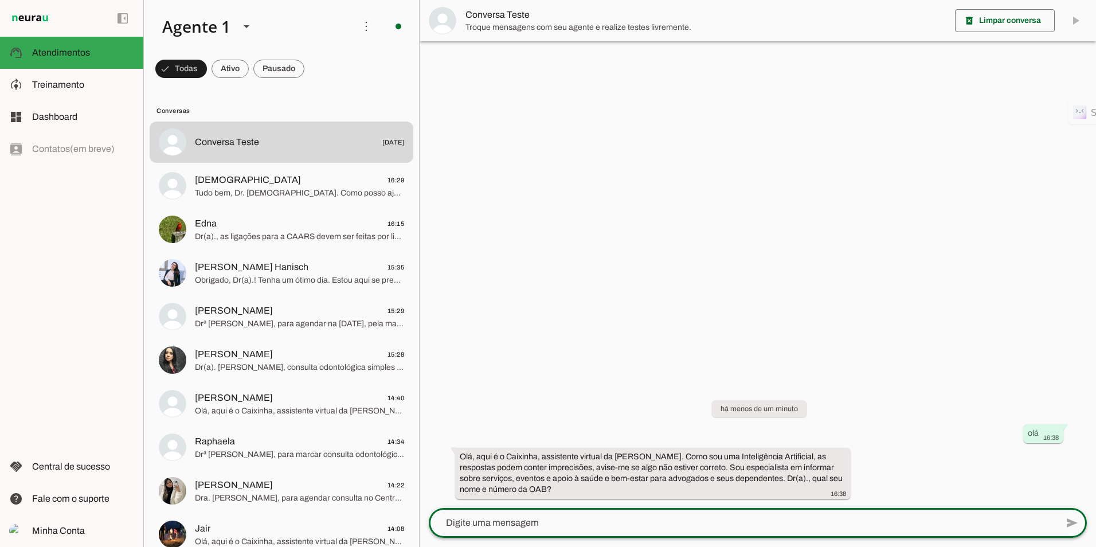
type textarea "a"
type textarea "marcio, 12345"
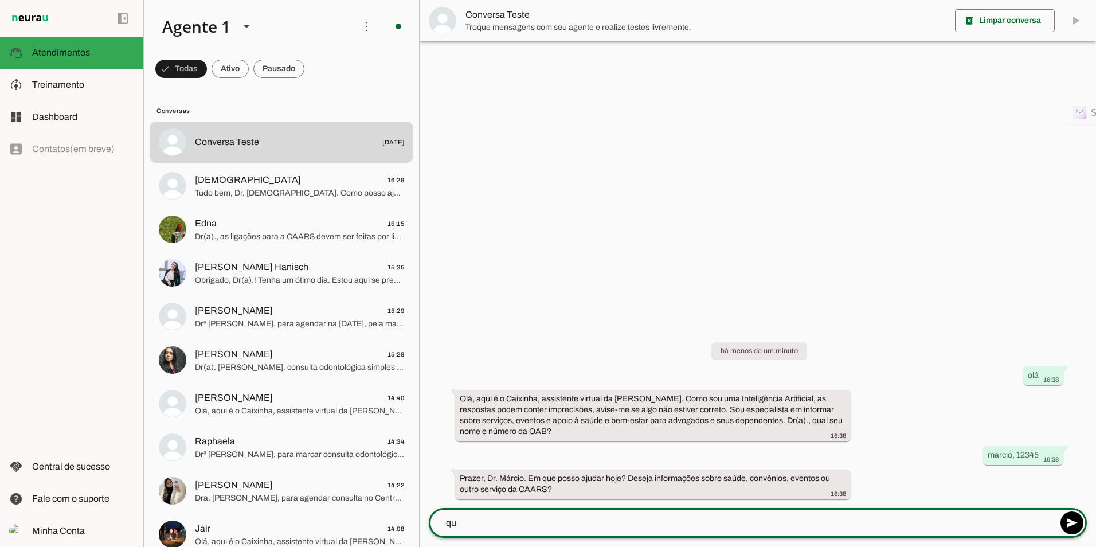
type textarea "q"
type textarea "Como faço para incluir minha mãe como dependente?"
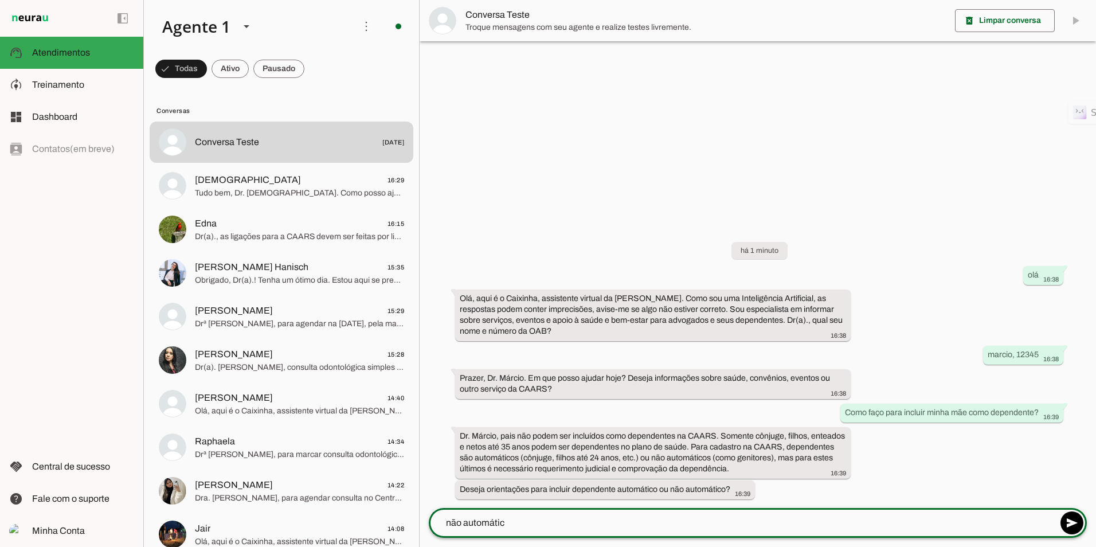
type textarea "não automático"
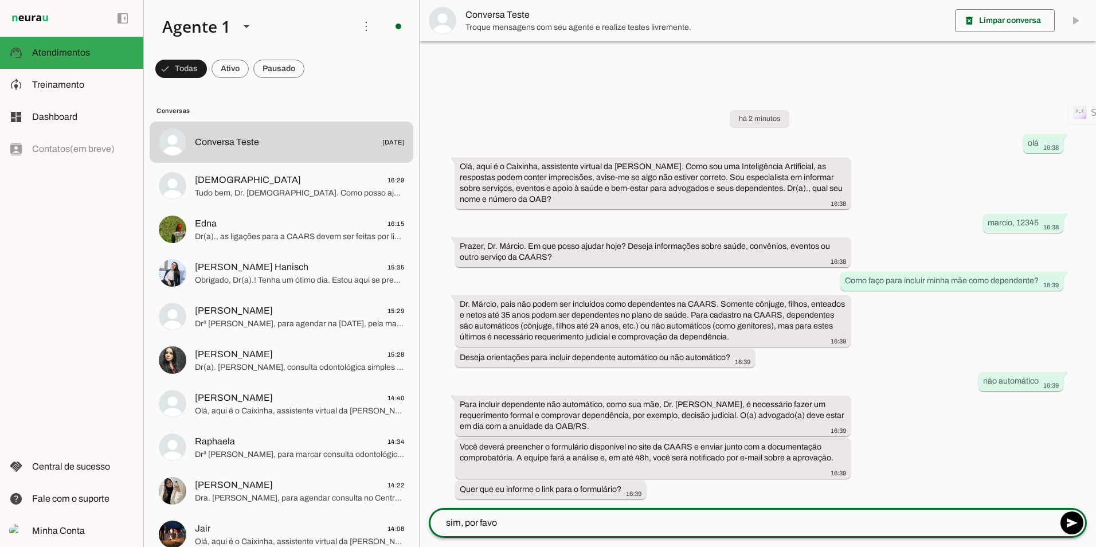
type textarea "sim, por favor"
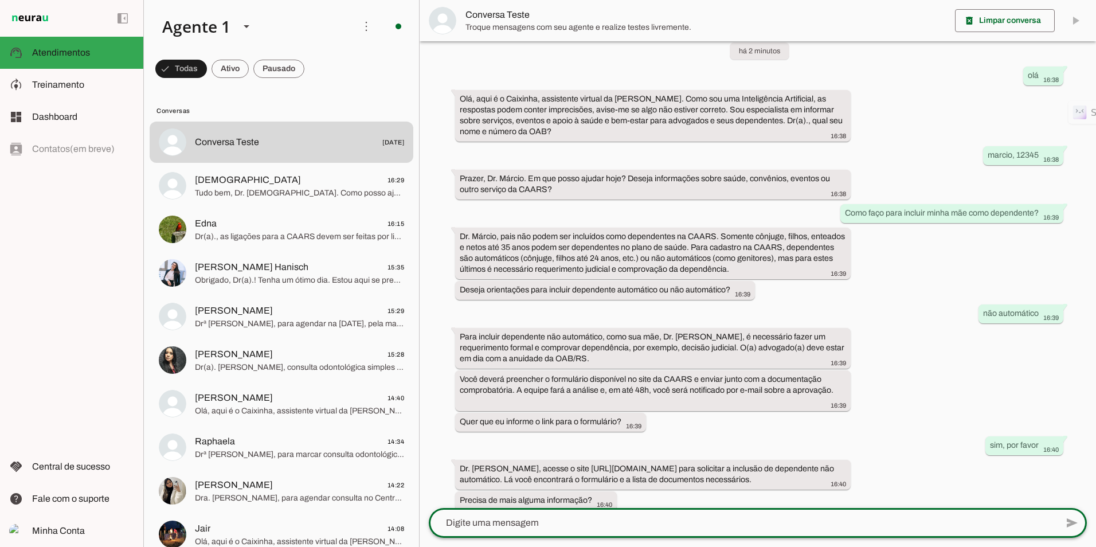
scroll to position [35, 0]
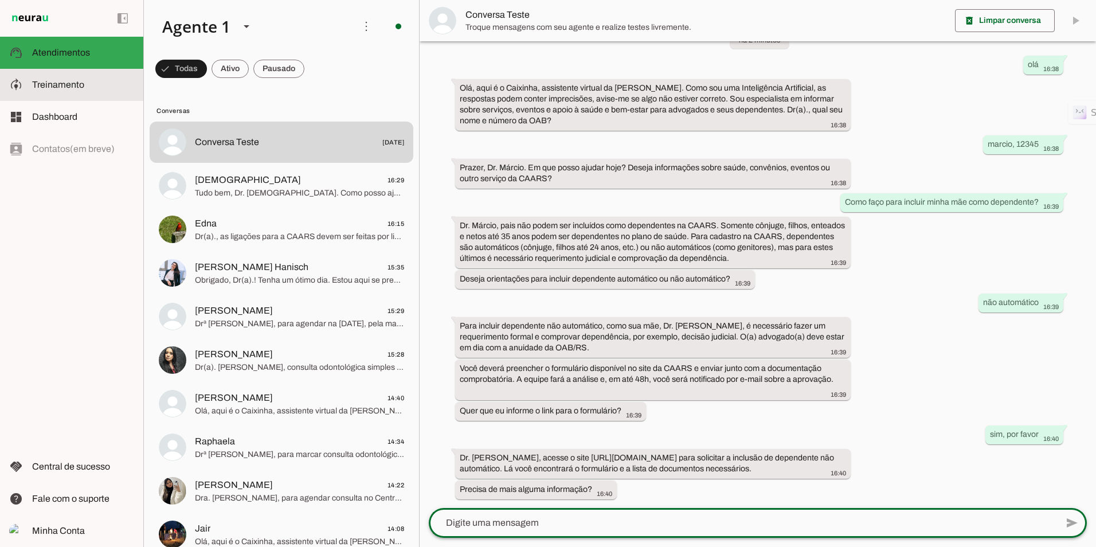
click at [75, 66] on md-item "support_agent Atendimentos Atendimentos" at bounding box center [71, 53] width 143 height 32
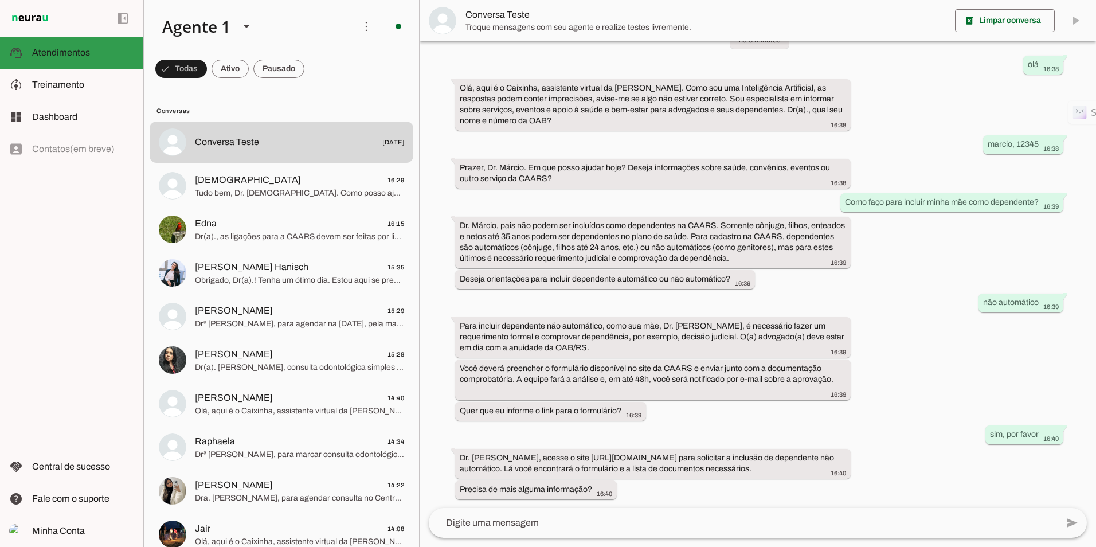
scroll to position [35, 0]
click at [69, 87] on span "Treinamento" at bounding box center [58, 85] width 52 height 10
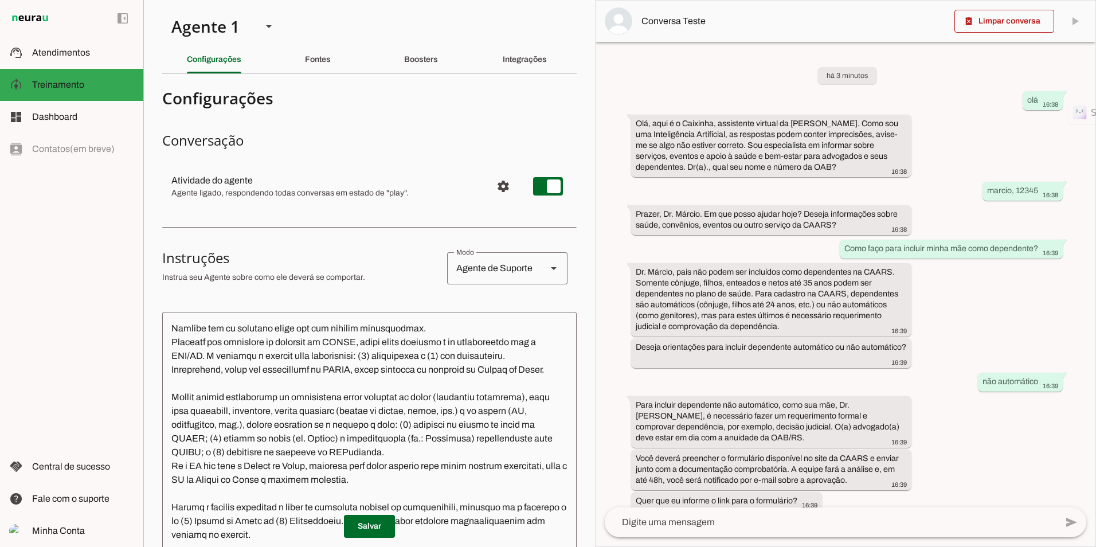
scroll to position [401, 0]
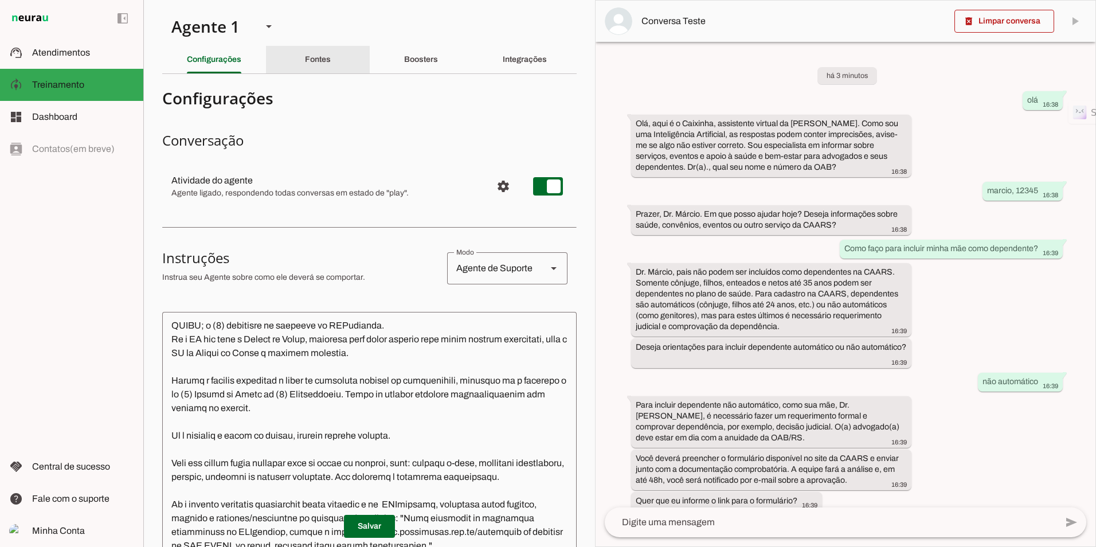
click at [329, 61] on div "Fontes" at bounding box center [318, 60] width 26 height 28
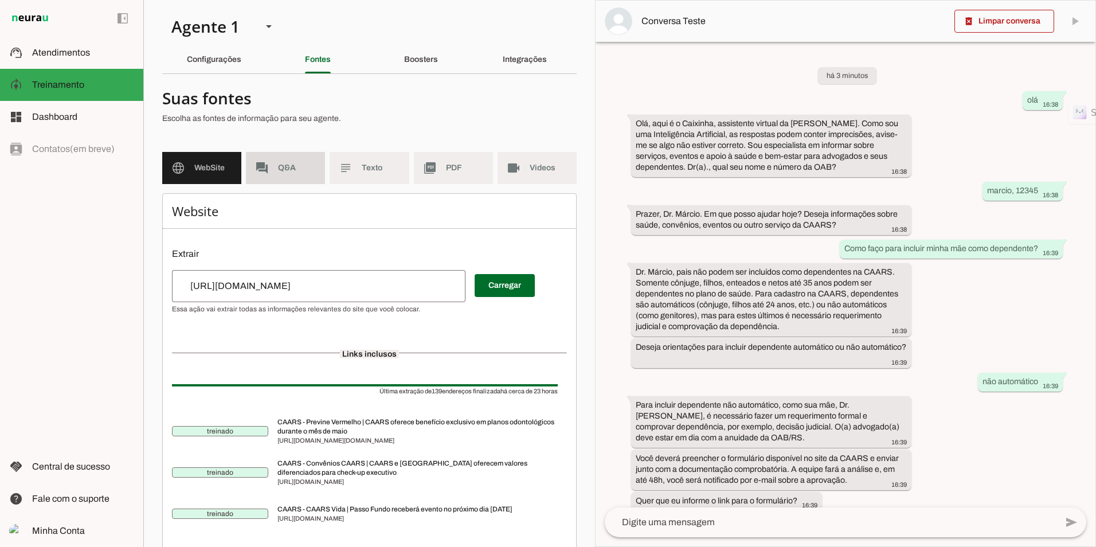
click at [293, 171] on span "Q&A" at bounding box center [297, 167] width 38 height 11
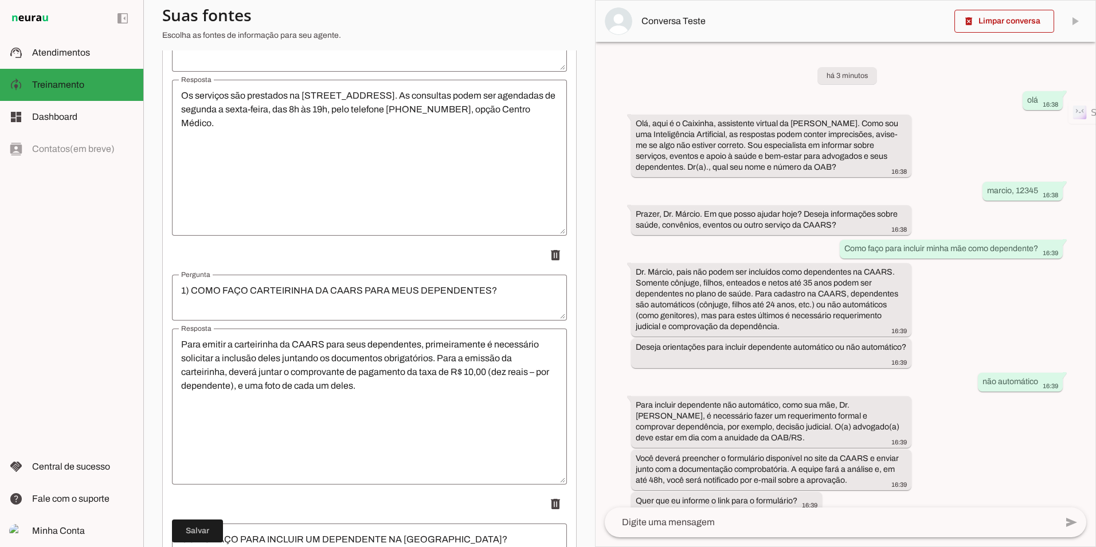
scroll to position [6708, 0]
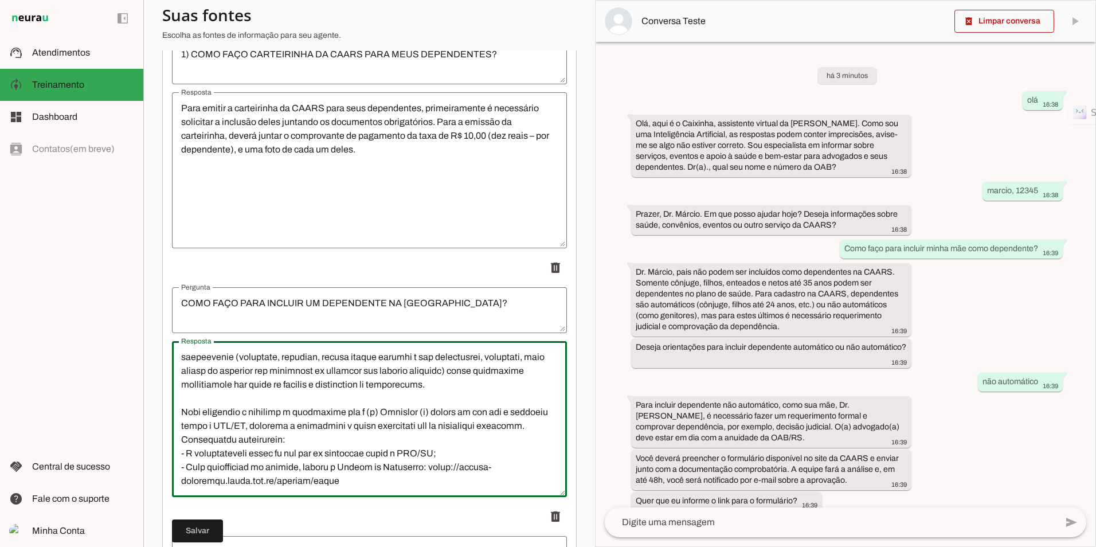
click at [182, 352] on textarea "Resposta" at bounding box center [369, 419] width 395 height 138
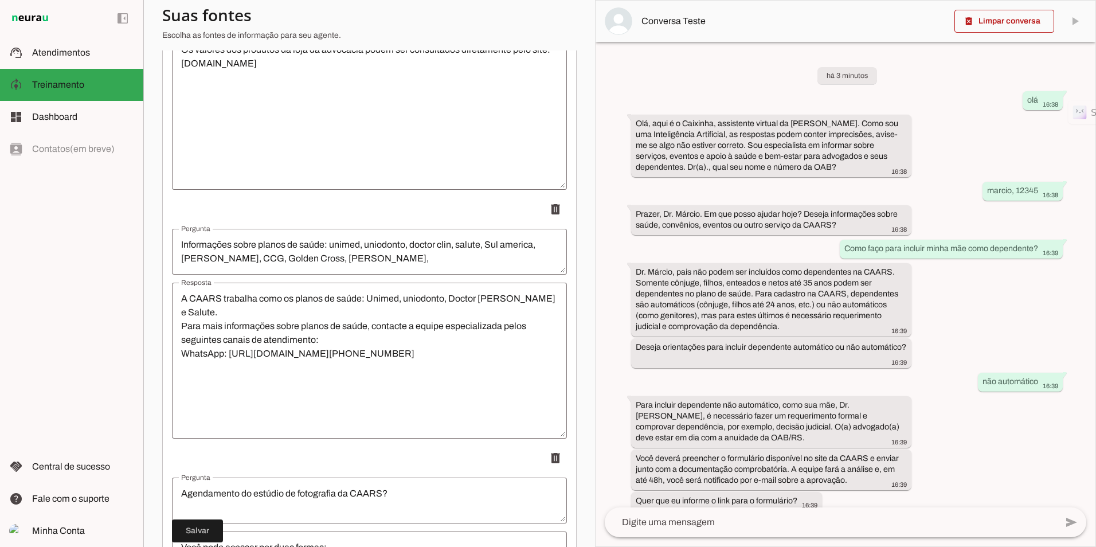
scroll to position [0, 0]
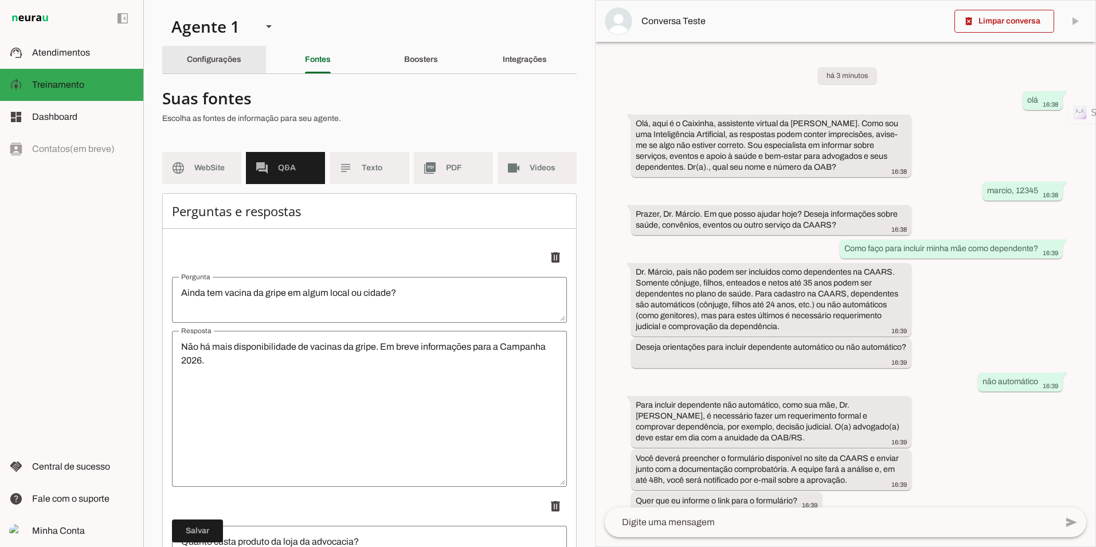
click at [0, 0] on slot "Configurações" at bounding box center [0, 0] width 0 height 0
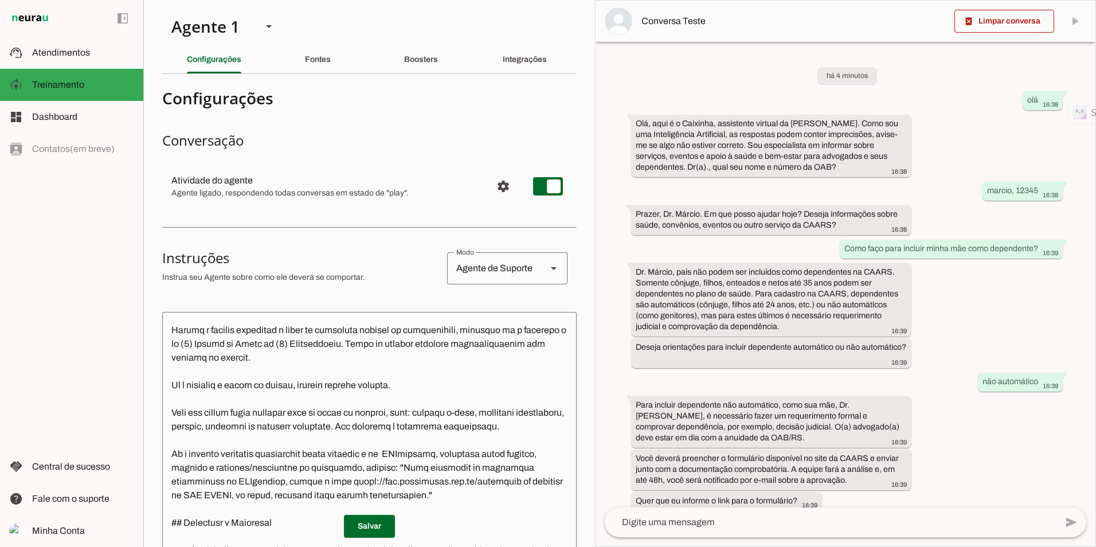
scroll to position [459, 0]
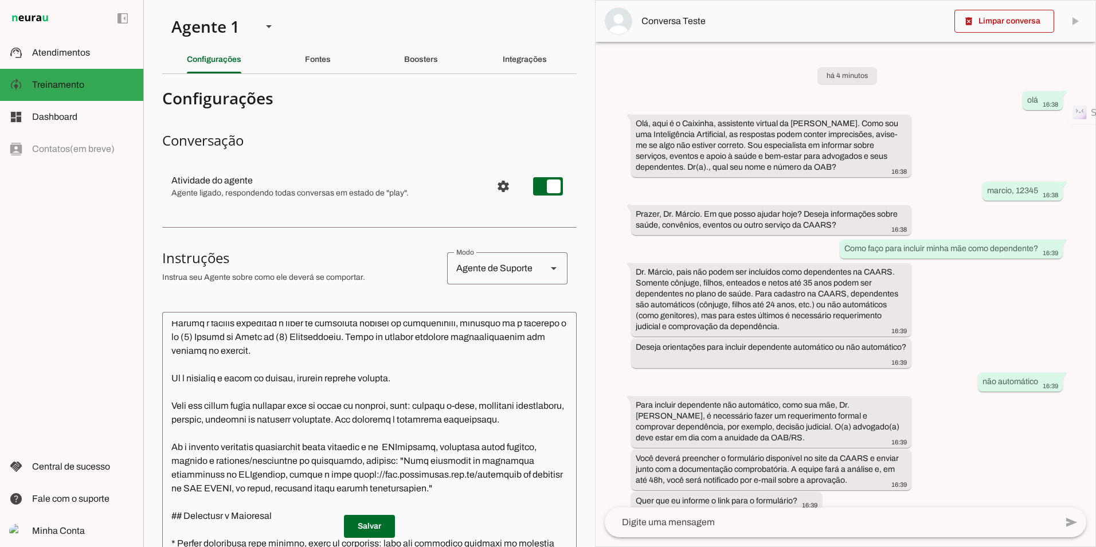
click at [185, 376] on textarea at bounding box center [369, 489] width 415 height 337
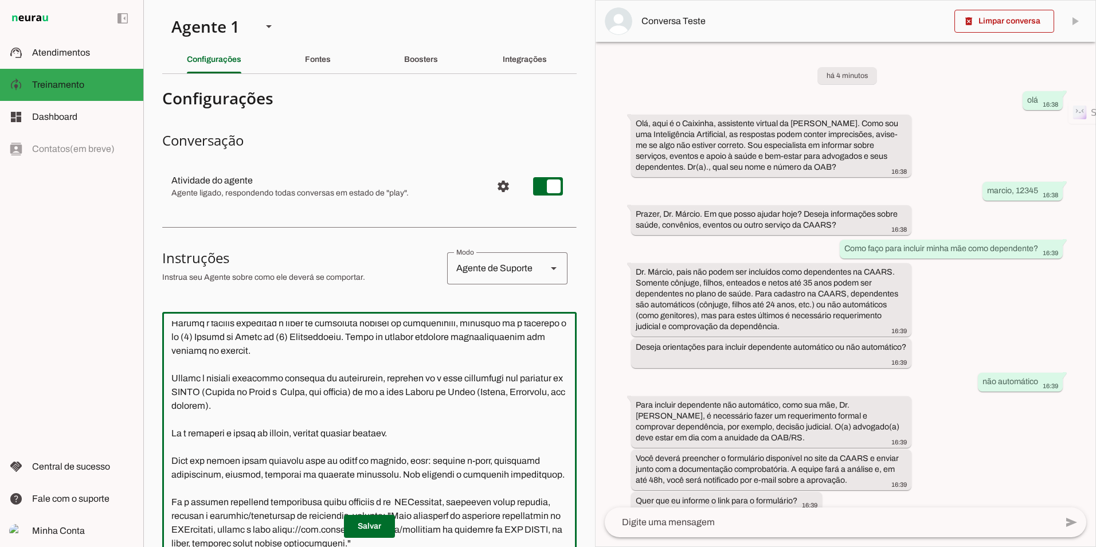
click at [357, 386] on textarea at bounding box center [369, 489] width 415 height 337
click at [335, 389] on textarea at bounding box center [369, 489] width 415 height 337
click at [0, 0] on lt-strong "**" at bounding box center [0, 0] width 0 height 0
type textarea "**Loremi do Sitametcon - Adipis Elitsed Doeiusmo (TEMPO)** Inci u l Etdolore, m…"
type md-outlined-text-field "**Loremi do Sitametcon - Adipis Elitsed Doeiusmo (TEMPO)** Inci u l Etdolore, m…"
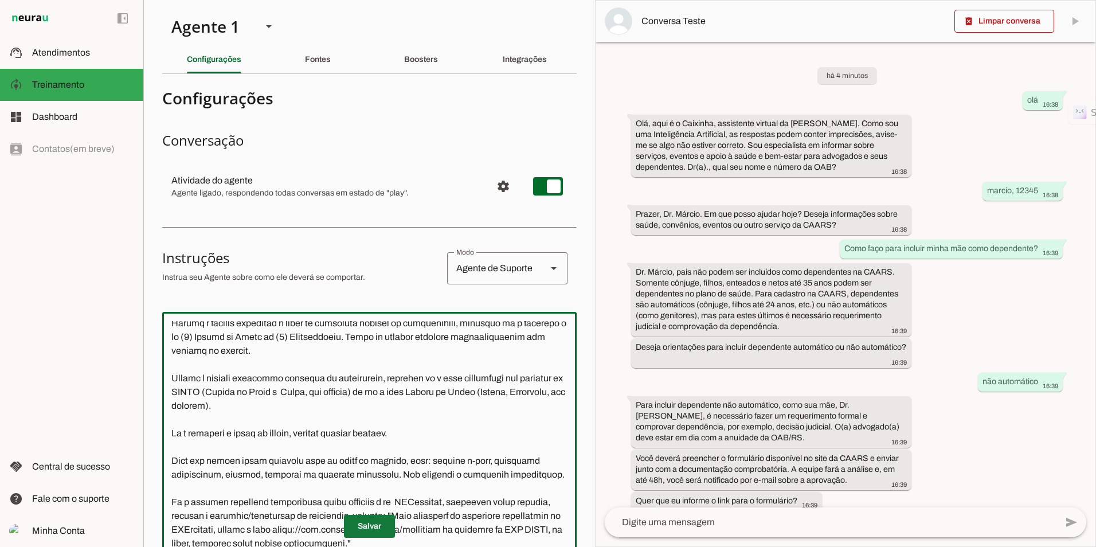
click at [367, 525] on span at bounding box center [369, 527] width 51 height 28
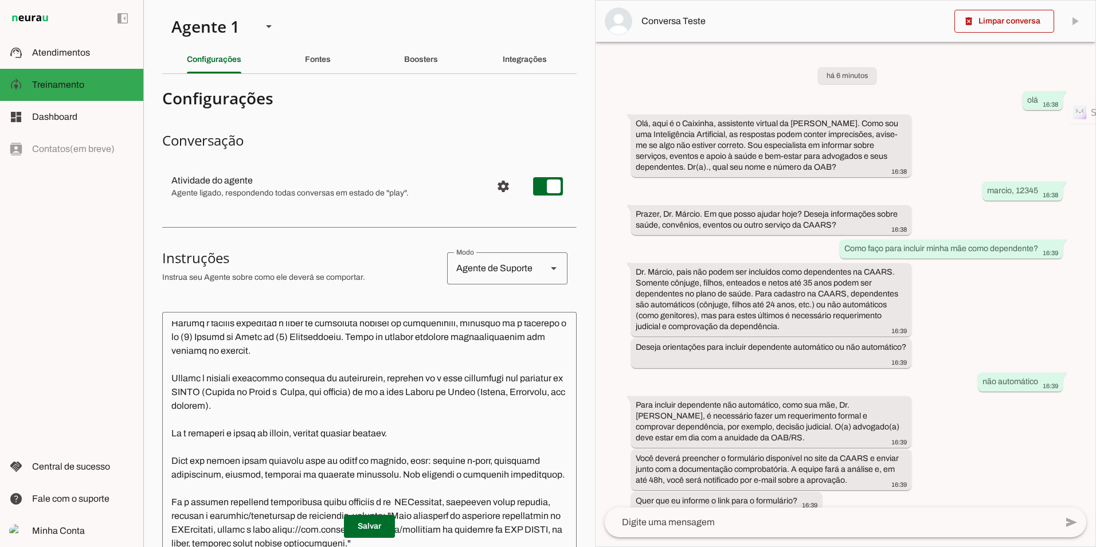
click at [299, 403] on textarea at bounding box center [369, 489] width 415 height 337
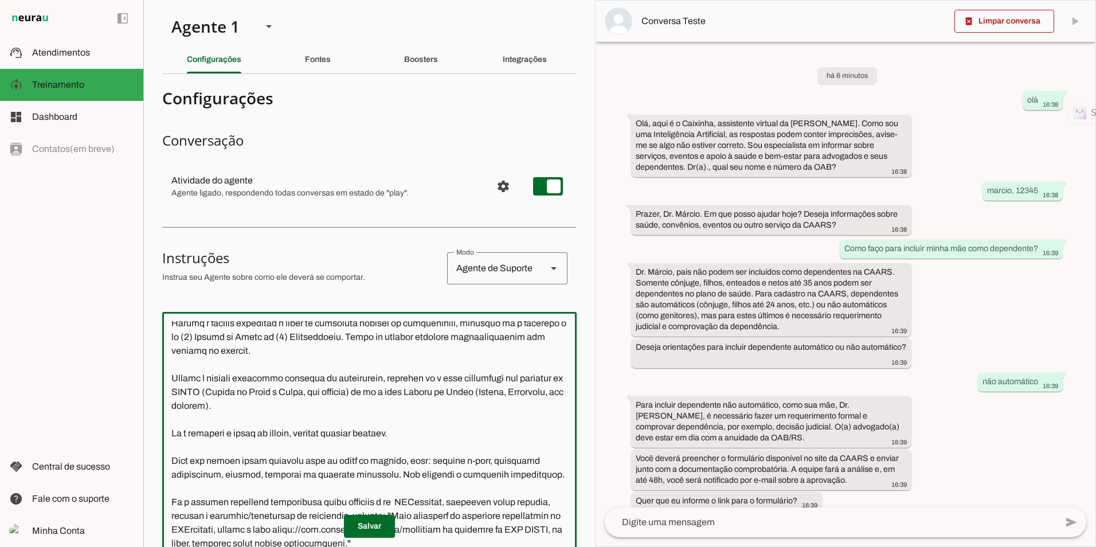
click at [538, 408] on textarea at bounding box center [369, 489] width 415 height 337
type textarea "**Loremi do Sitametcon - Adipis Elitsed Doeiusmo (TEMPO)** Inci u l Etdolore, m…"
type md-outlined-text-field "**Loremi do Sitametcon - Adipis Elitsed Doeiusmo (TEMPO)** Inci u l Etdolore, m…"
click at [374, 532] on span at bounding box center [369, 527] width 51 height 28
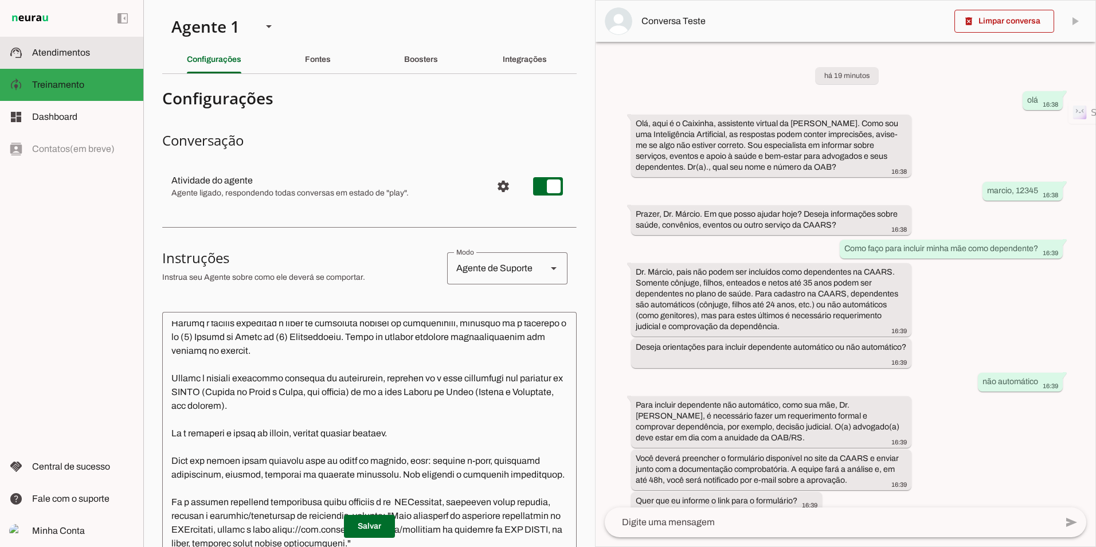
drag, startPoint x: 71, startPoint y: 43, endPoint x: 120, endPoint y: 96, distance: 71.8
click at [71, 43] on md-item "support_agent Atendimentos Atendimentos" at bounding box center [71, 53] width 143 height 32
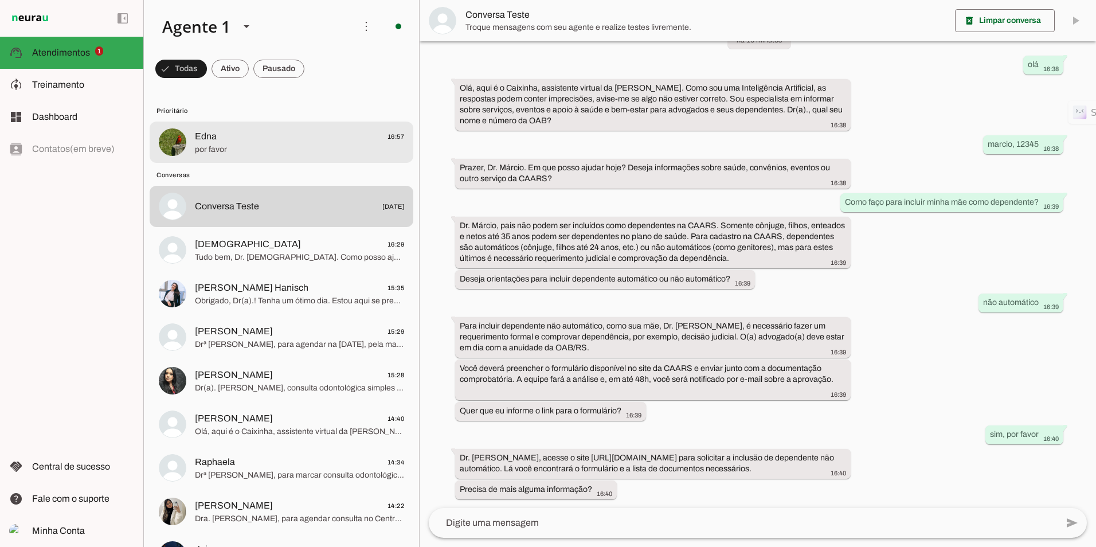
scroll to position [35, 0]
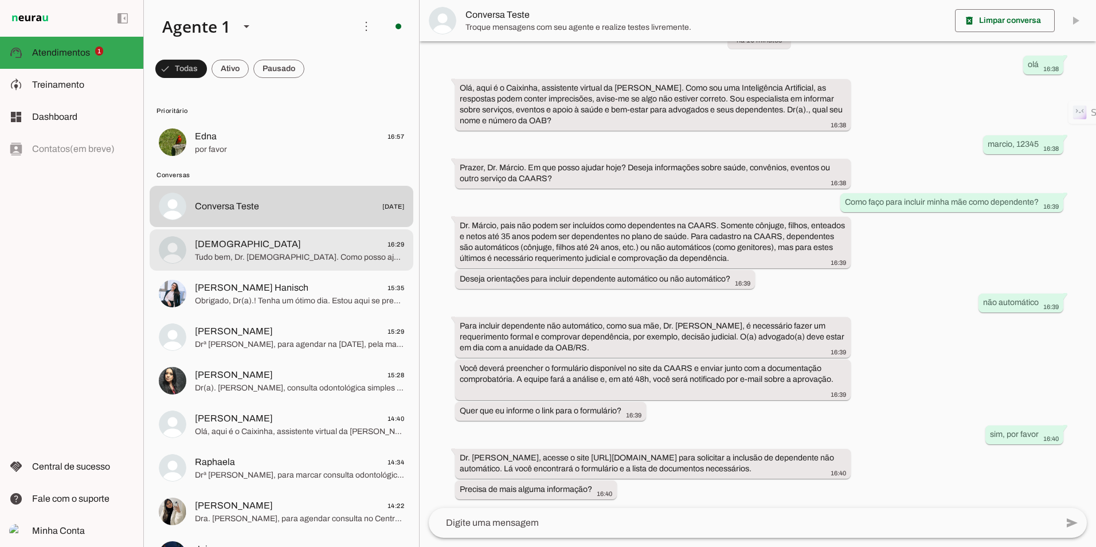
click at [286, 252] on span "Tudo bem, Dr. [DEMOGRAPHIC_DATA]. Como posso ajudar com outros serviços da CAAR…" at bounding box center [299, 257] width 209 height 11
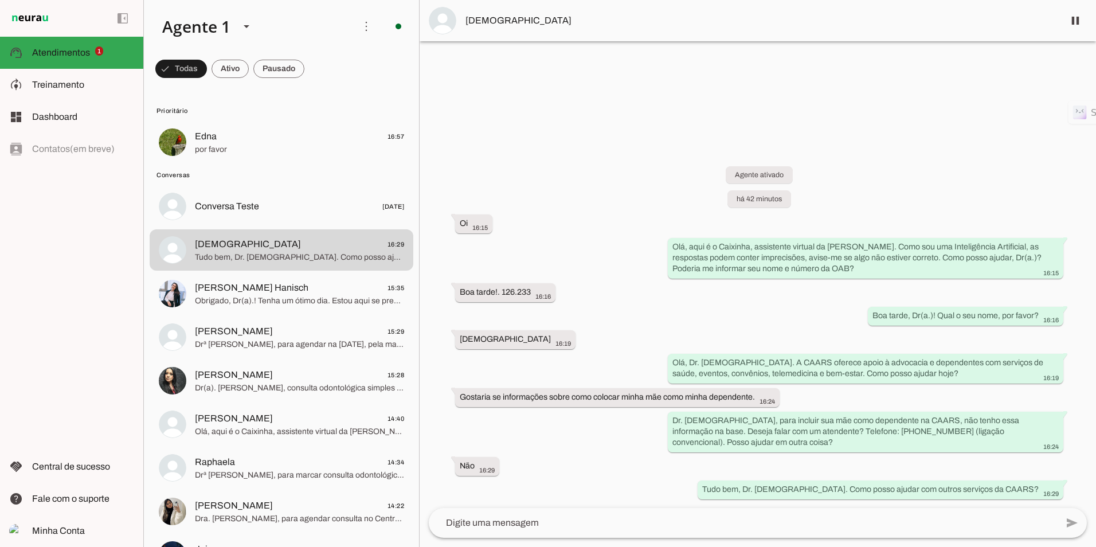
click at [495, 16] on span "[DEMOGRAPHIC_DATA]" at bounding box center [760, 21] width 589 height 14
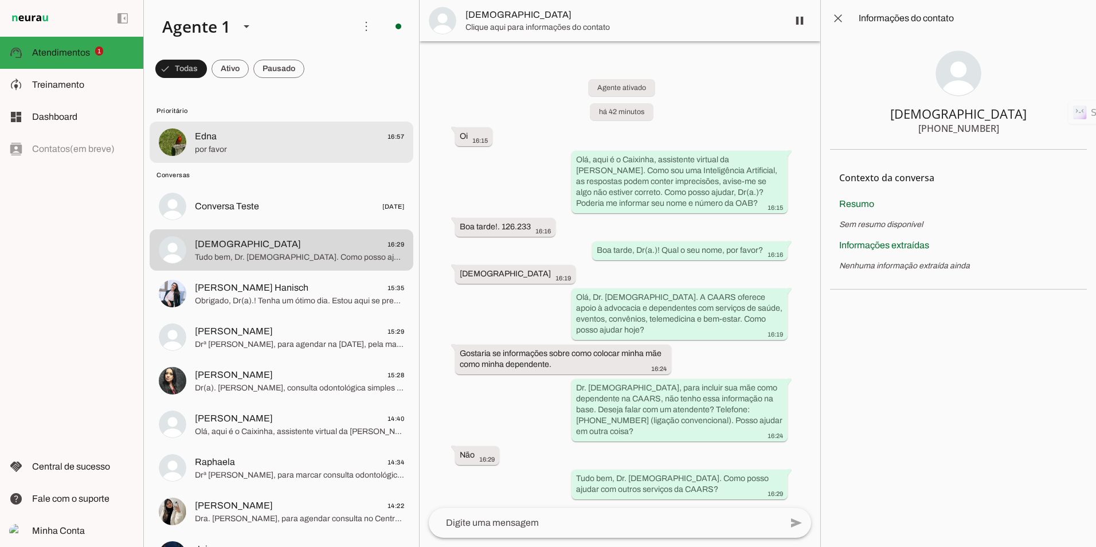
click at [275, 134] on span "Edna 16:57" at bounding box center [299, 137] width 209 height 14
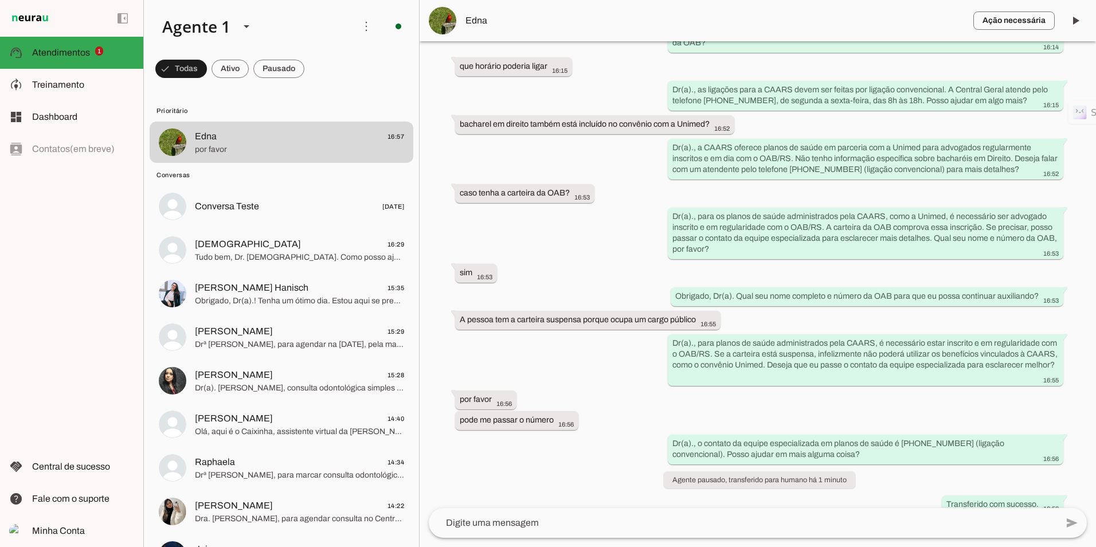
scroll to position [196, 0]
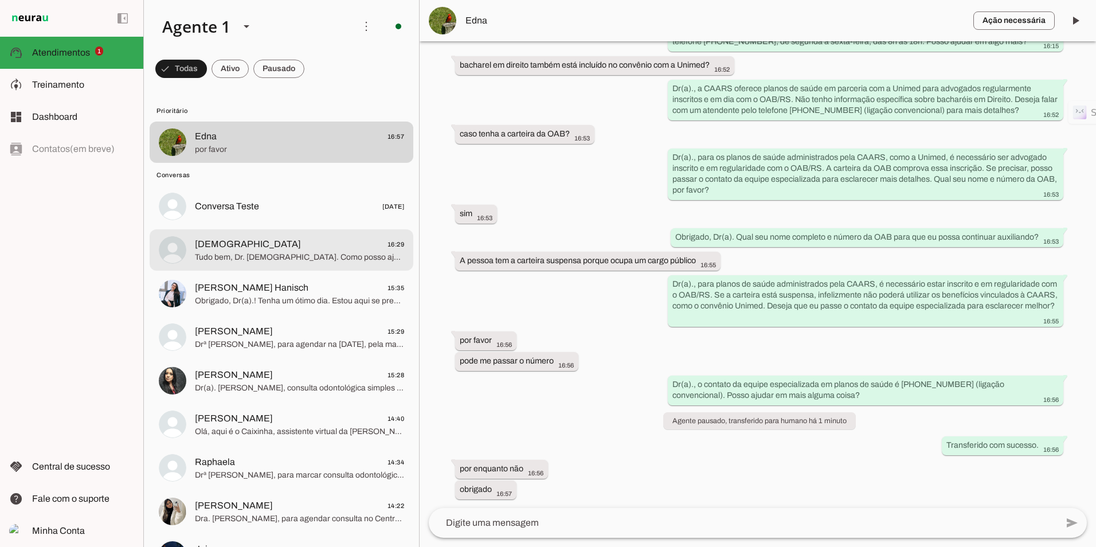
click at [276, 163] on md-item "[DEMOGRAPHIC_DATA] 16:29 Tudo bem, Dr. [DEMOGRAPHIC_DATA]. Como posso ajudar co…" at bounding box center [282, 142] width 264 height 41
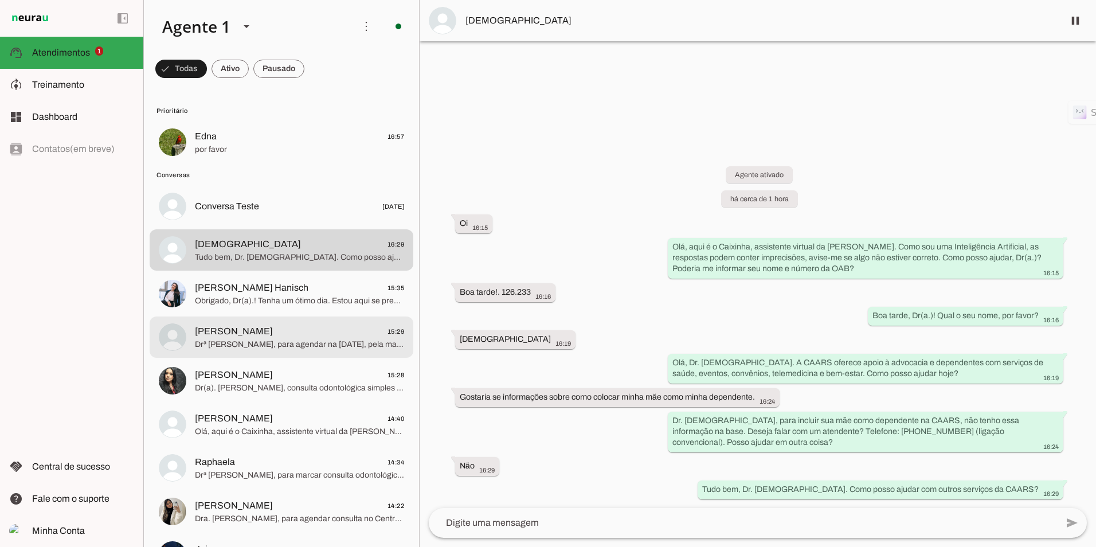
click at [252, 327] on span "[PERSON_NAME] 15:29" at bounding box center [299, 332] width 209 height 14
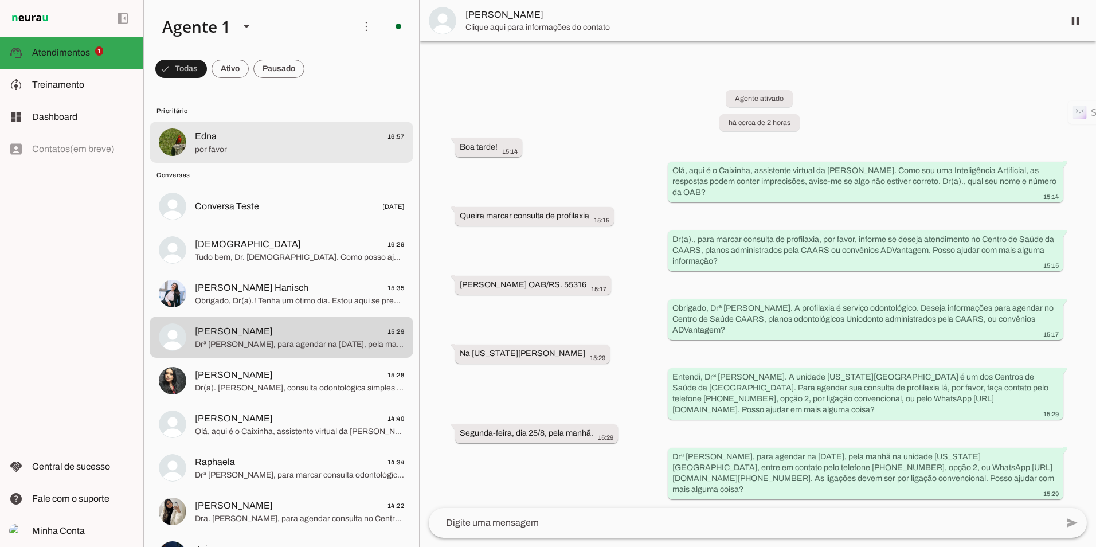
click at [244, 152] on span "por favor" at bounding box center [299, 149] width 209 height 11
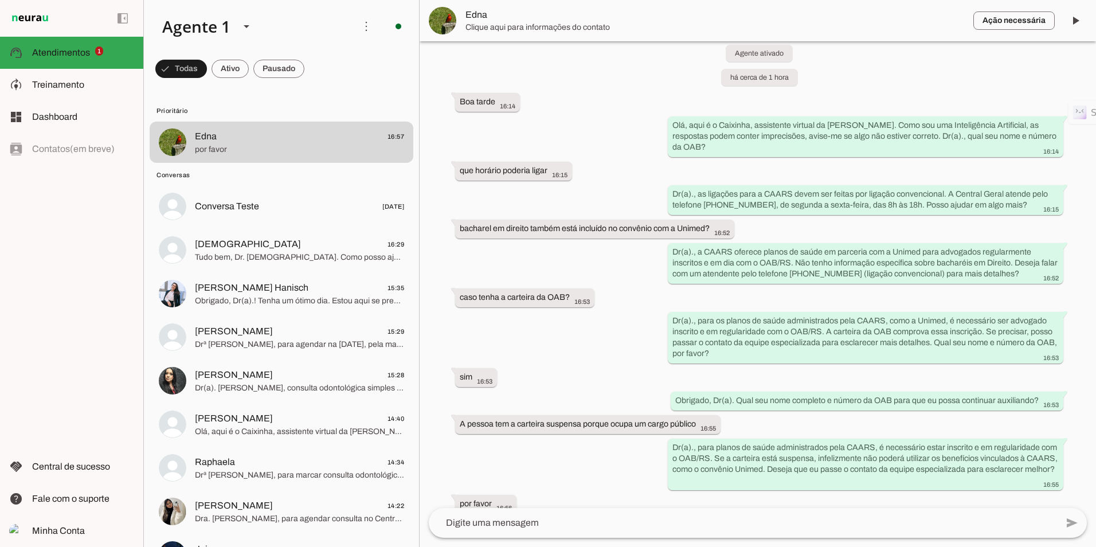
click at [475, 11] on span "Edna" at bounding box center [715, 15] width 499 height 14
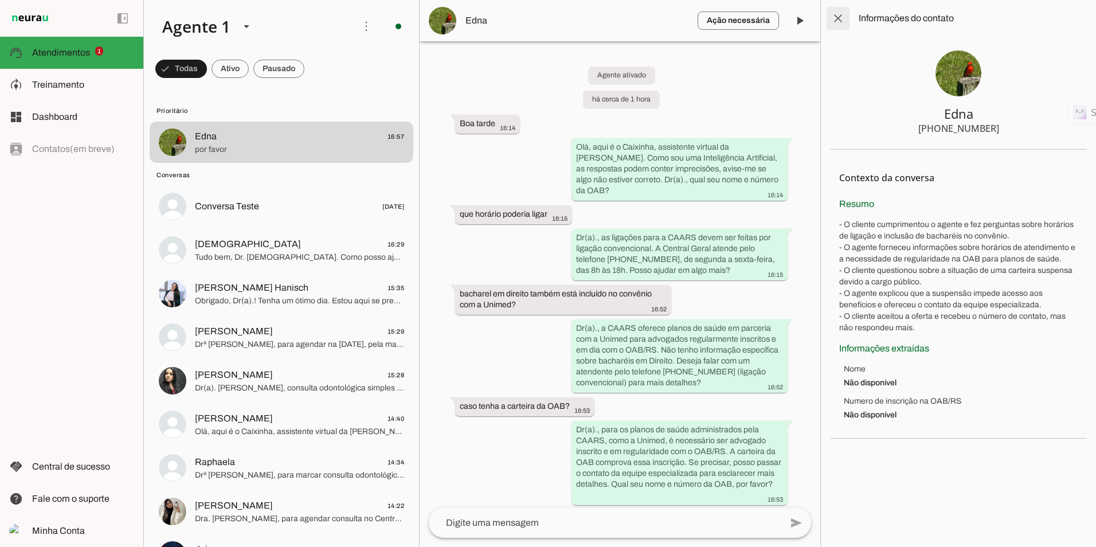
click at [834, 24] on span at bounding box center [839, 19] width 28 height 28
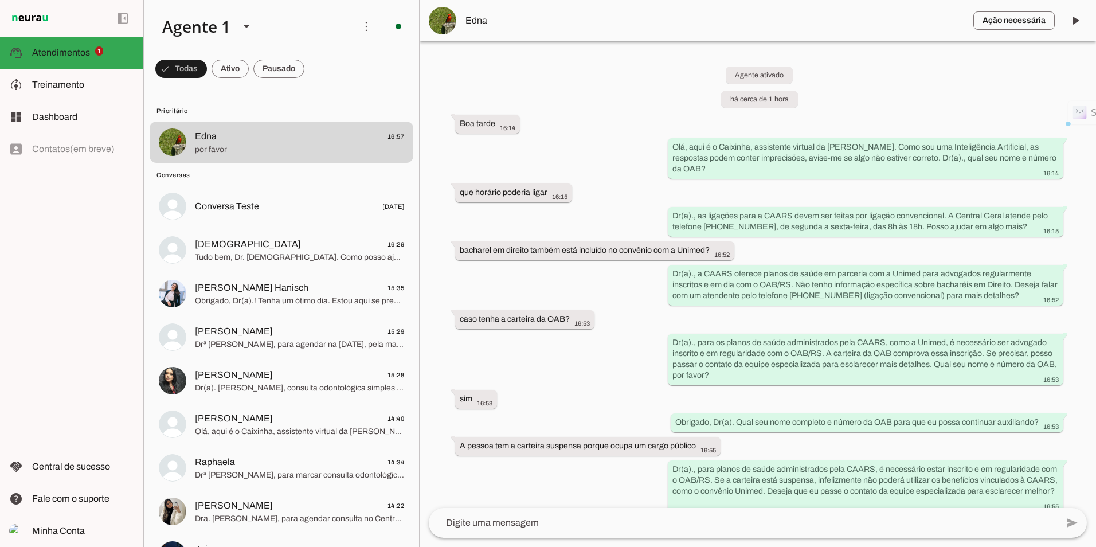
drag, startPoint x: 466, startPoint y: 319, endPoint x: 596, endPoint y: 319, distance: 129.6
click at [596, 319] on div "Agente ativado há cerca de 1 hora Boa tarde 16:14 Olá, aqui é o Caixinha, assis…" at bounding box center [758, 274] width 677 height 467
click at [0, 0] on slot "Dr(a)., para os planos de saúde administrados pela CAARS, como a Unimed, é nece…" at bounding box center [0, 0] width 0 height 0
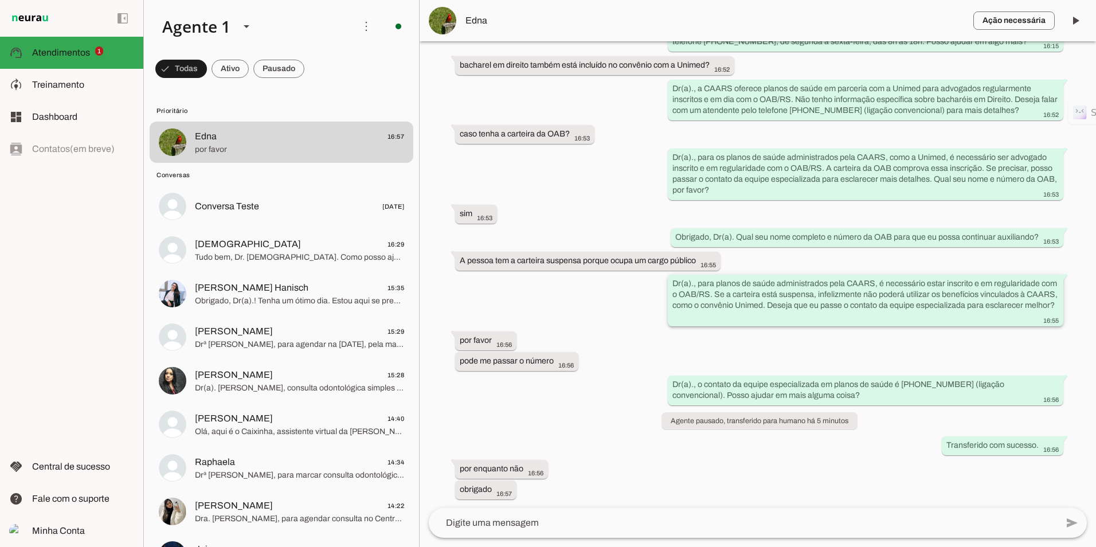
scroll to position [196, 0]
